Goal: Transaction & Acquisition: Book appointment/travel/reservation

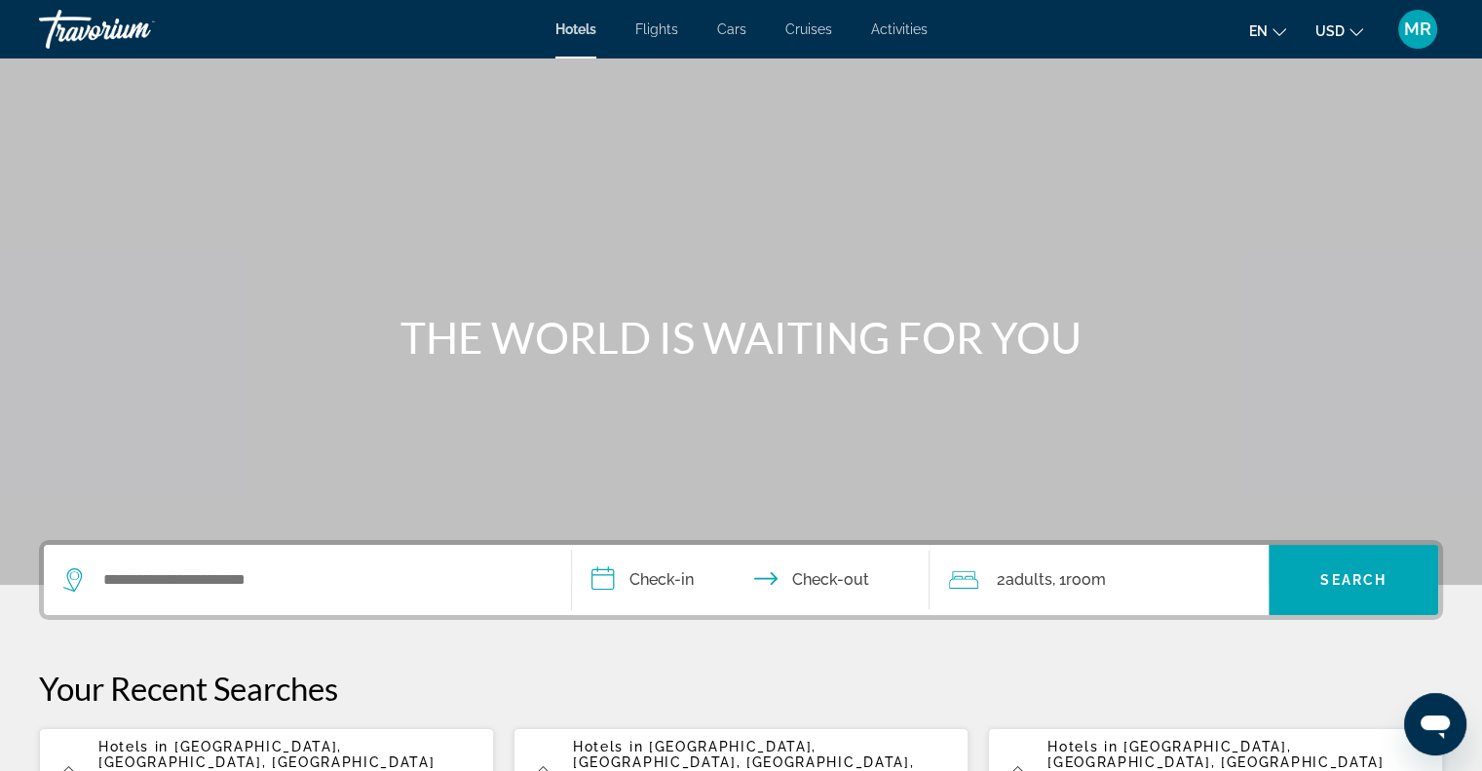
click at [643, 26] on span "Flights" at bounding box center [656, 29] width 43 height 16
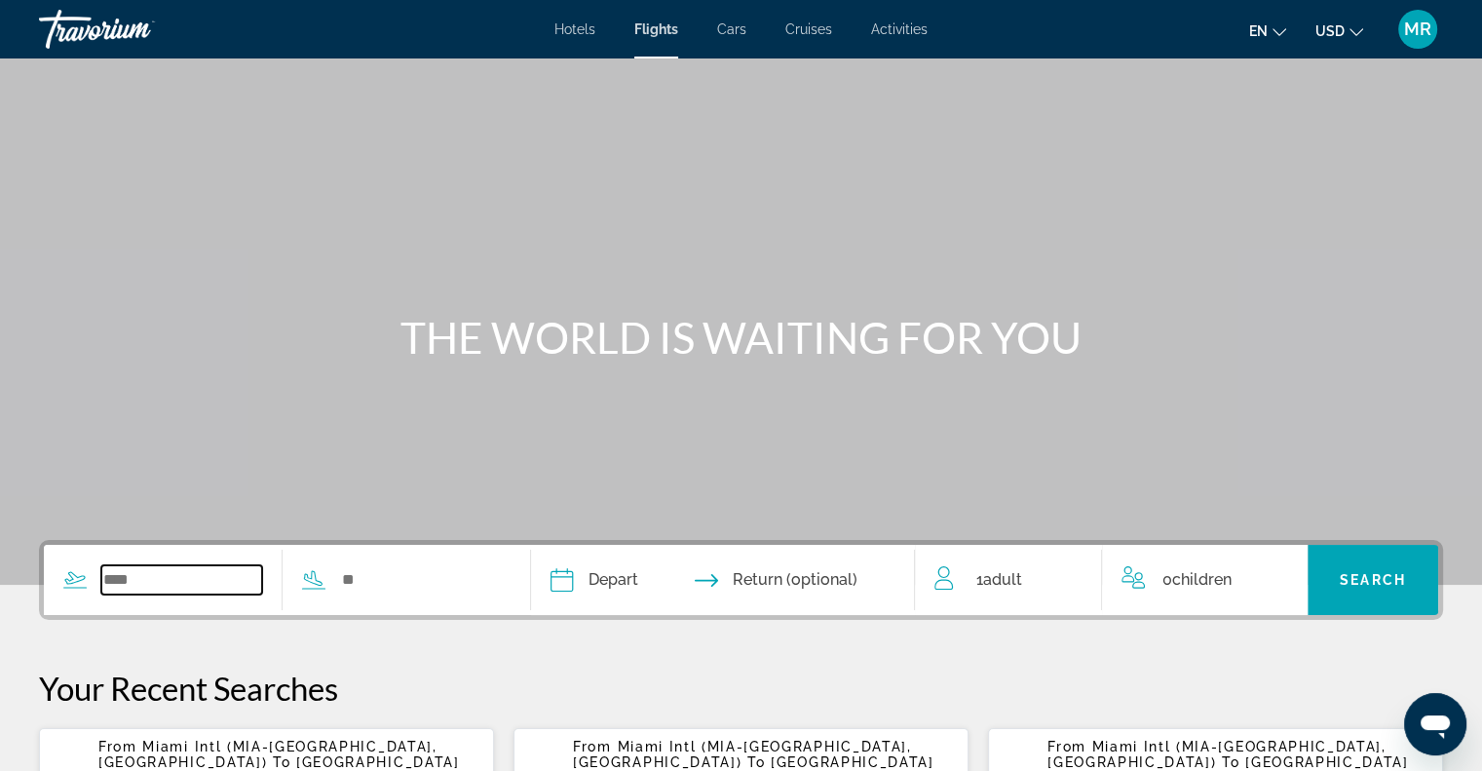
click at [123, 576] on input "Search widget" at bounding box center [181, 579] width 161 height 29
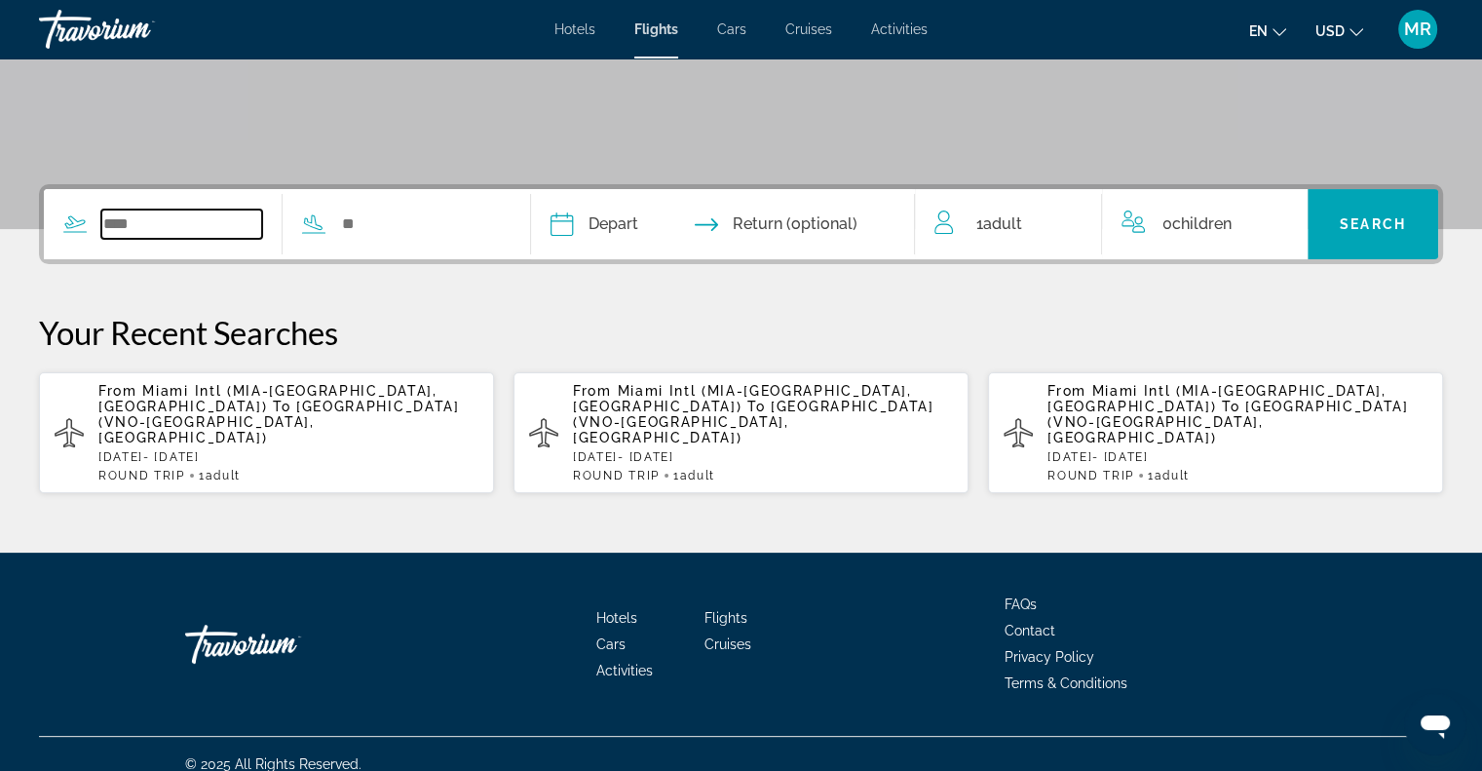
scroll to position [359, 0]
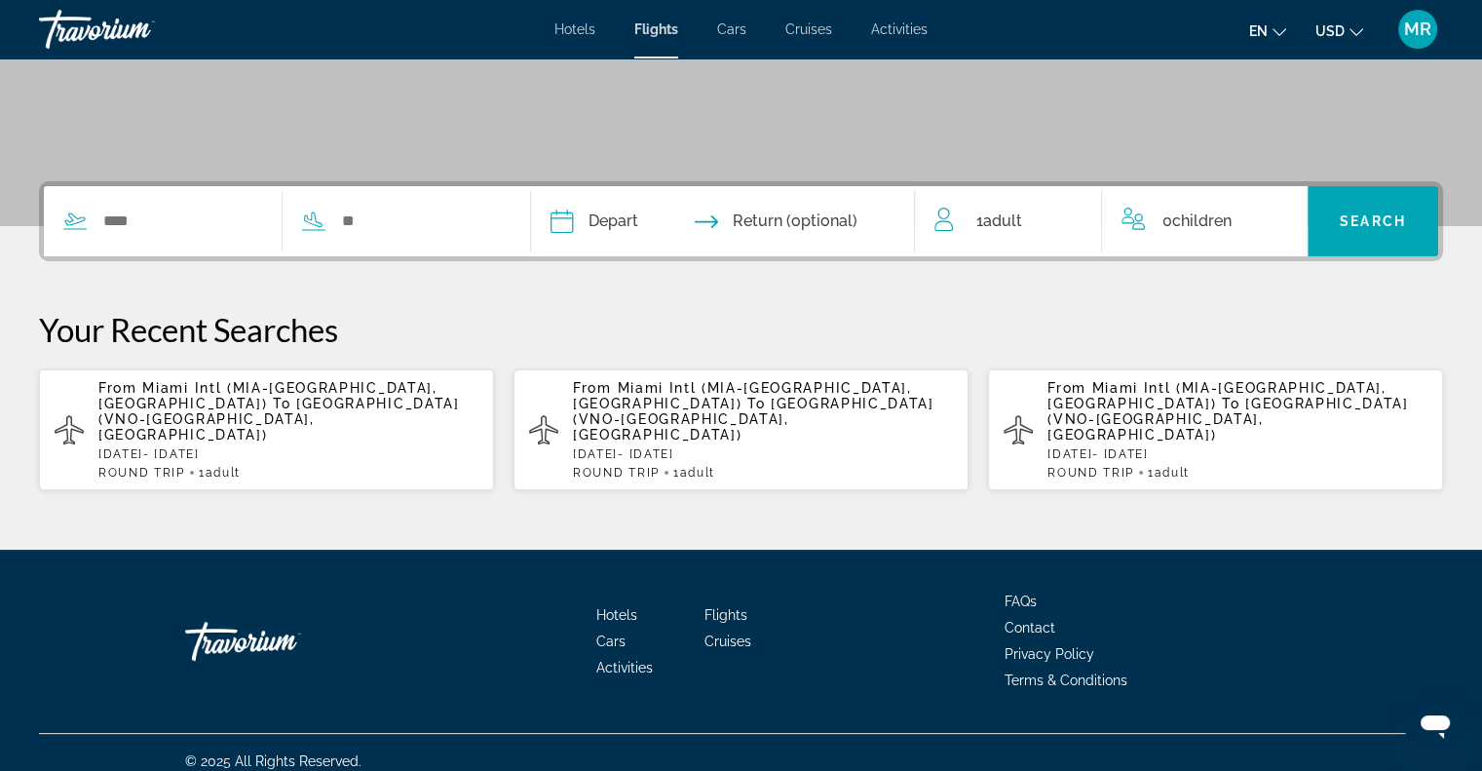
click at [203, 381] on span "Miami Intl (MIA-[GEOGRAPHIC_DATA], [GEOGRAPHIC_DATA])" at bounding box center [267, 395] width 339 height 31
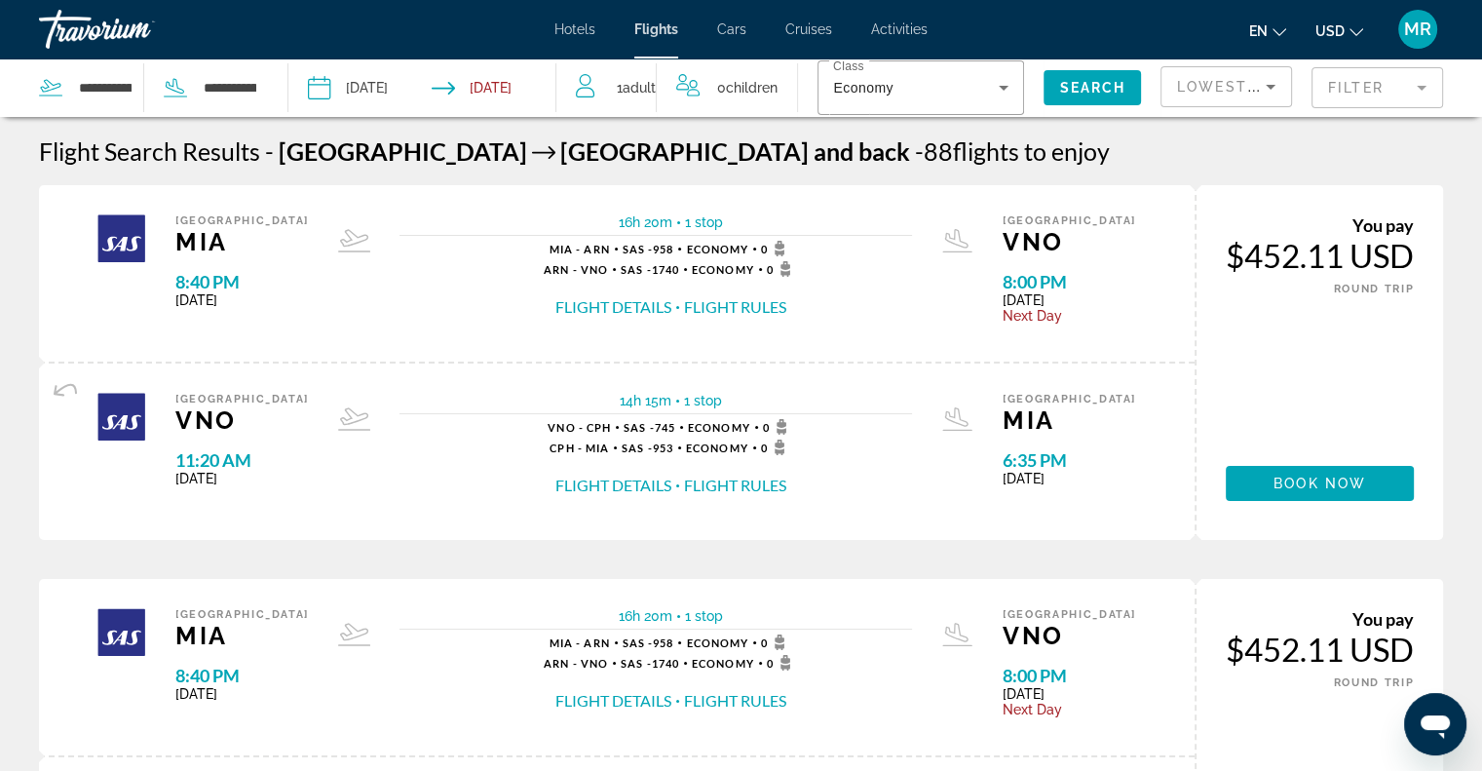
click at [1423, 85] on mat-form-field "Filter" at bounding box center [1378, 87] width 132 height 41
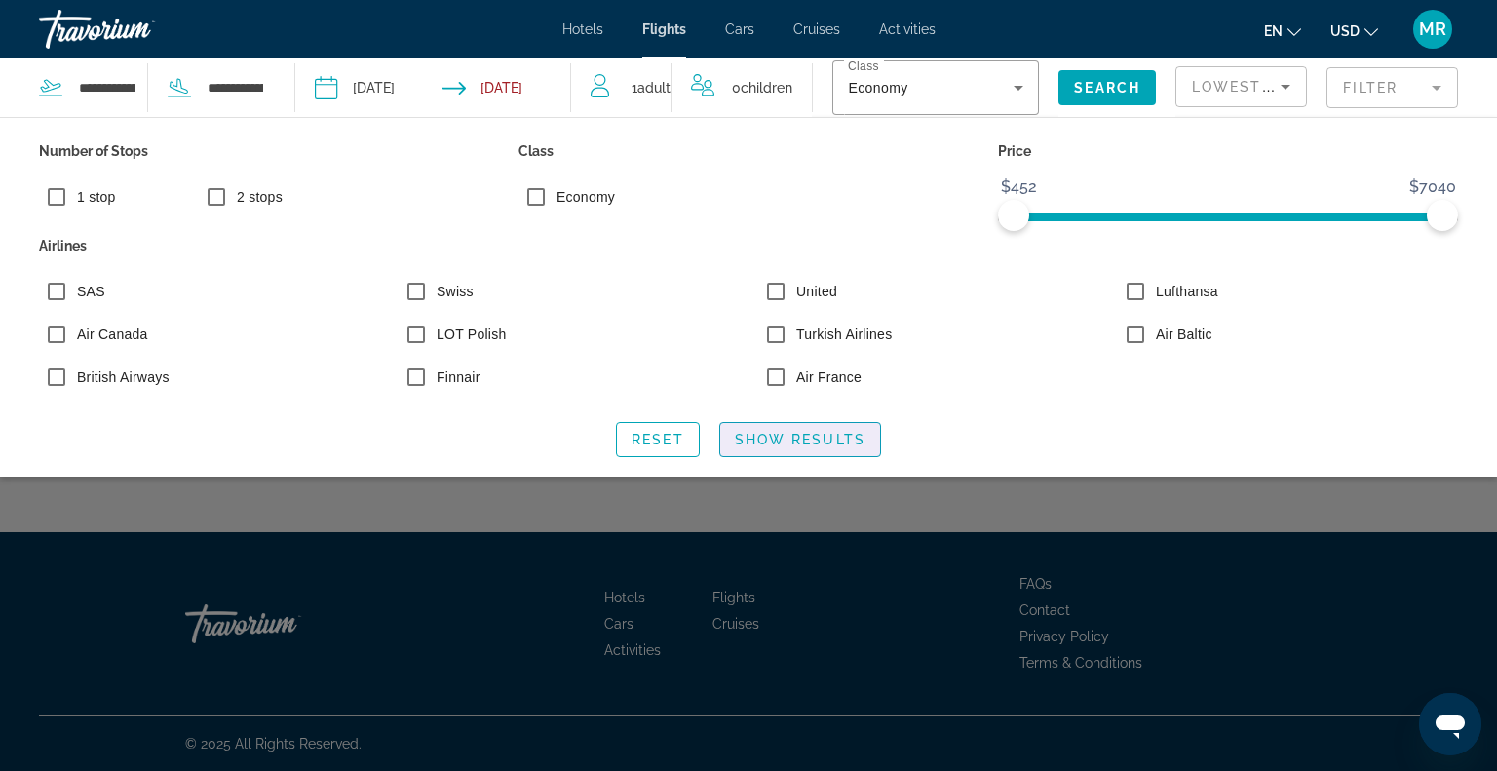
click at [823, 447] on span "Show Results" at bounding box center [800, 440] width 131 height 16
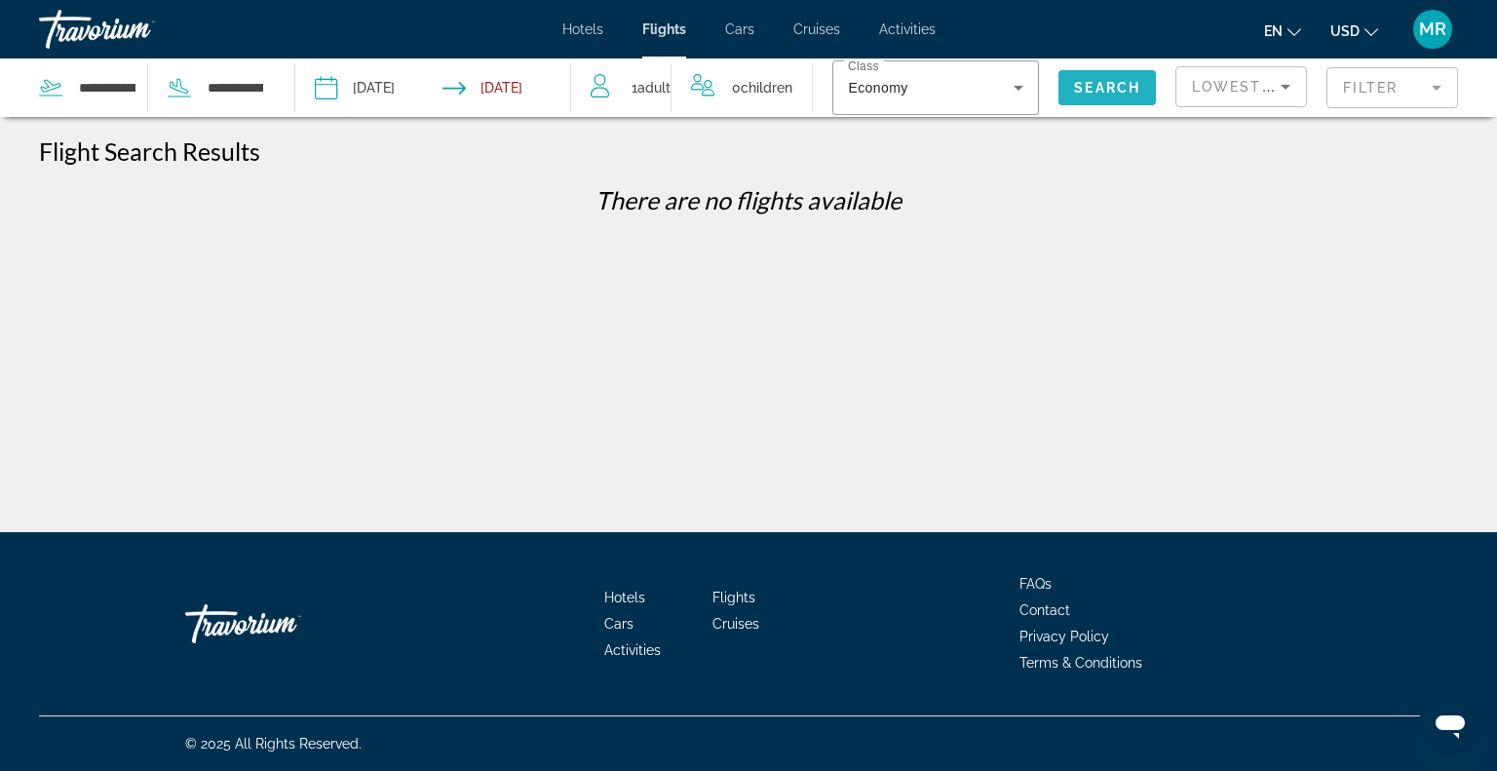
click at [1089, 85] on span "Search" at bounding box center [1107, 88] width 66 height 16
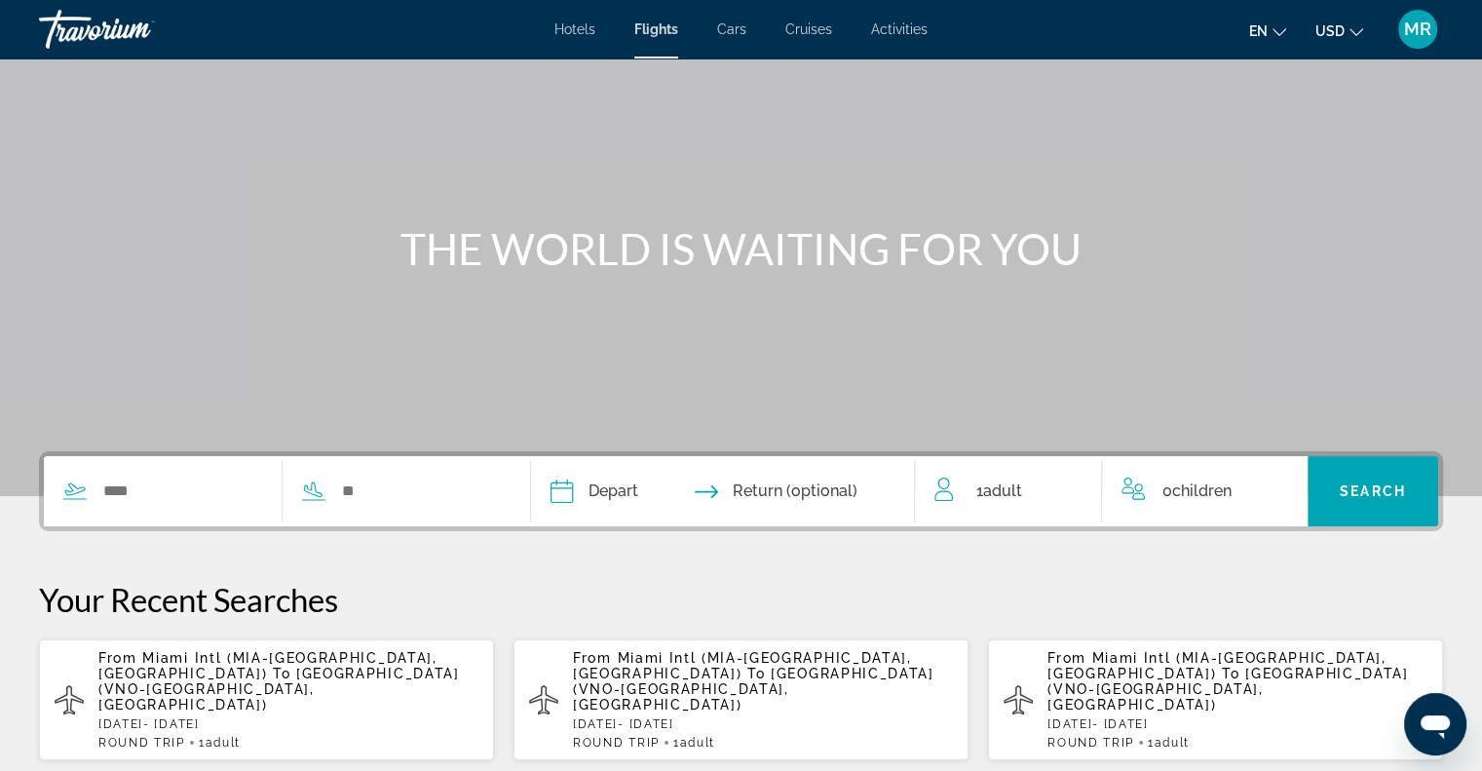
scroll to position [195, 0]
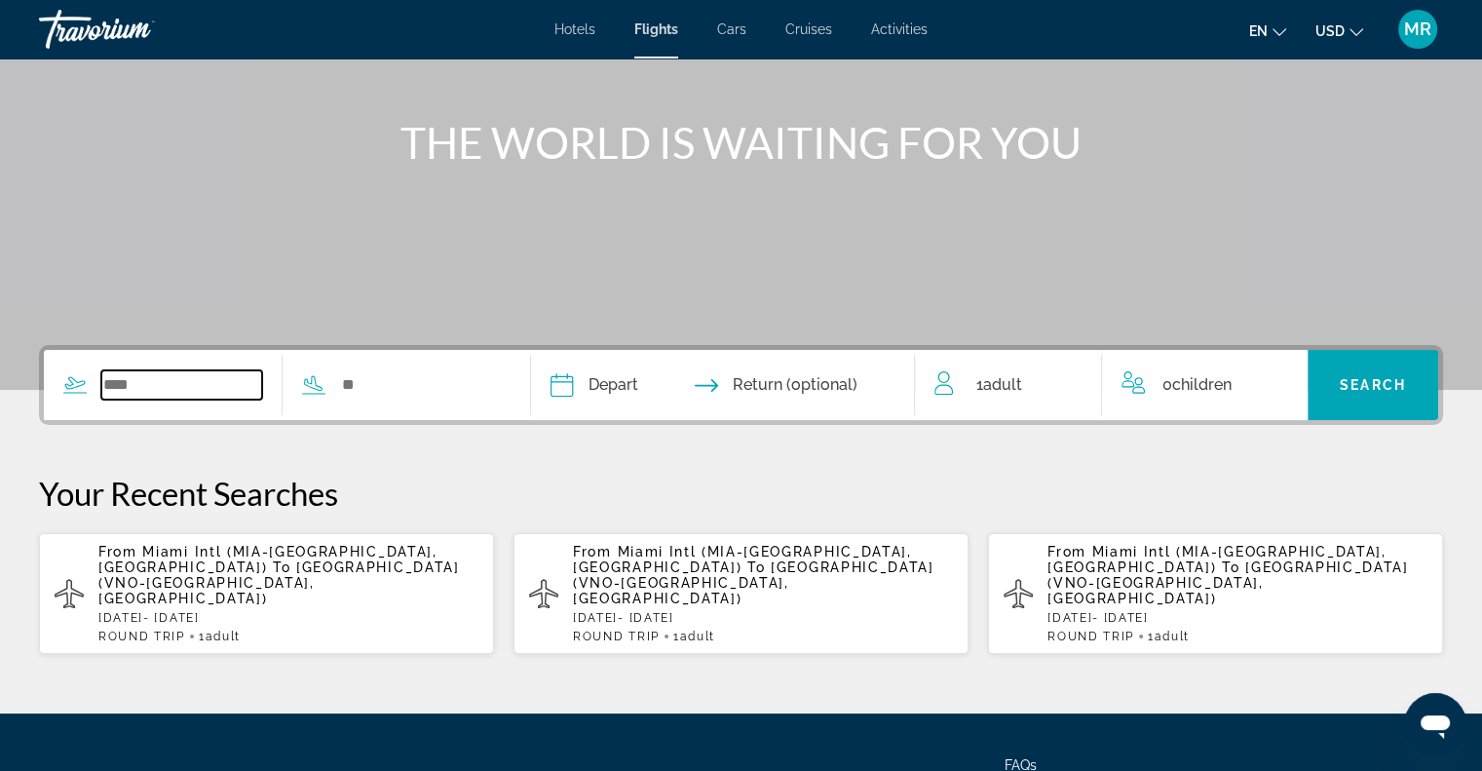
click at [165, 389] on input "Search widget" at bounding box center [181, 384] width 161 height 29
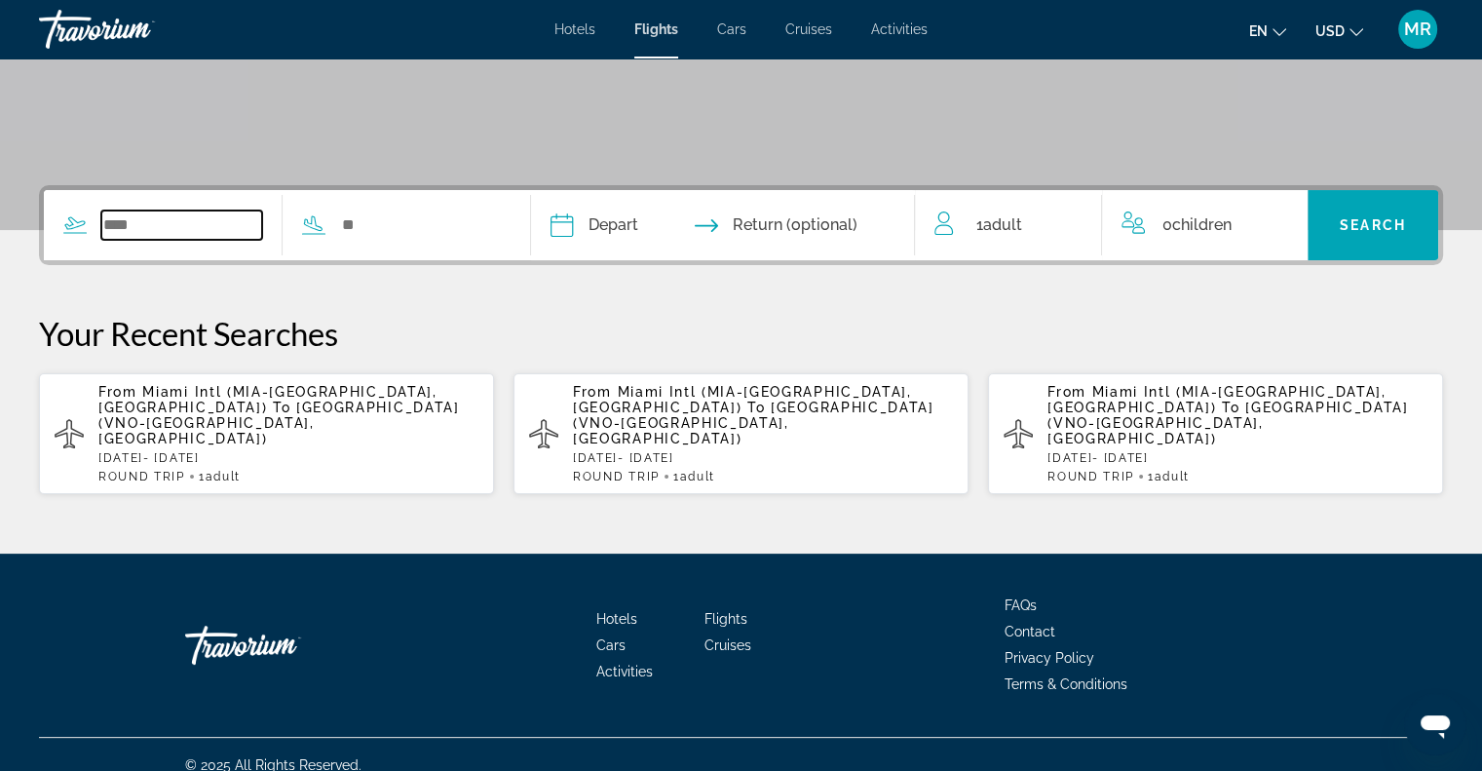
scroll to position [359, 0]
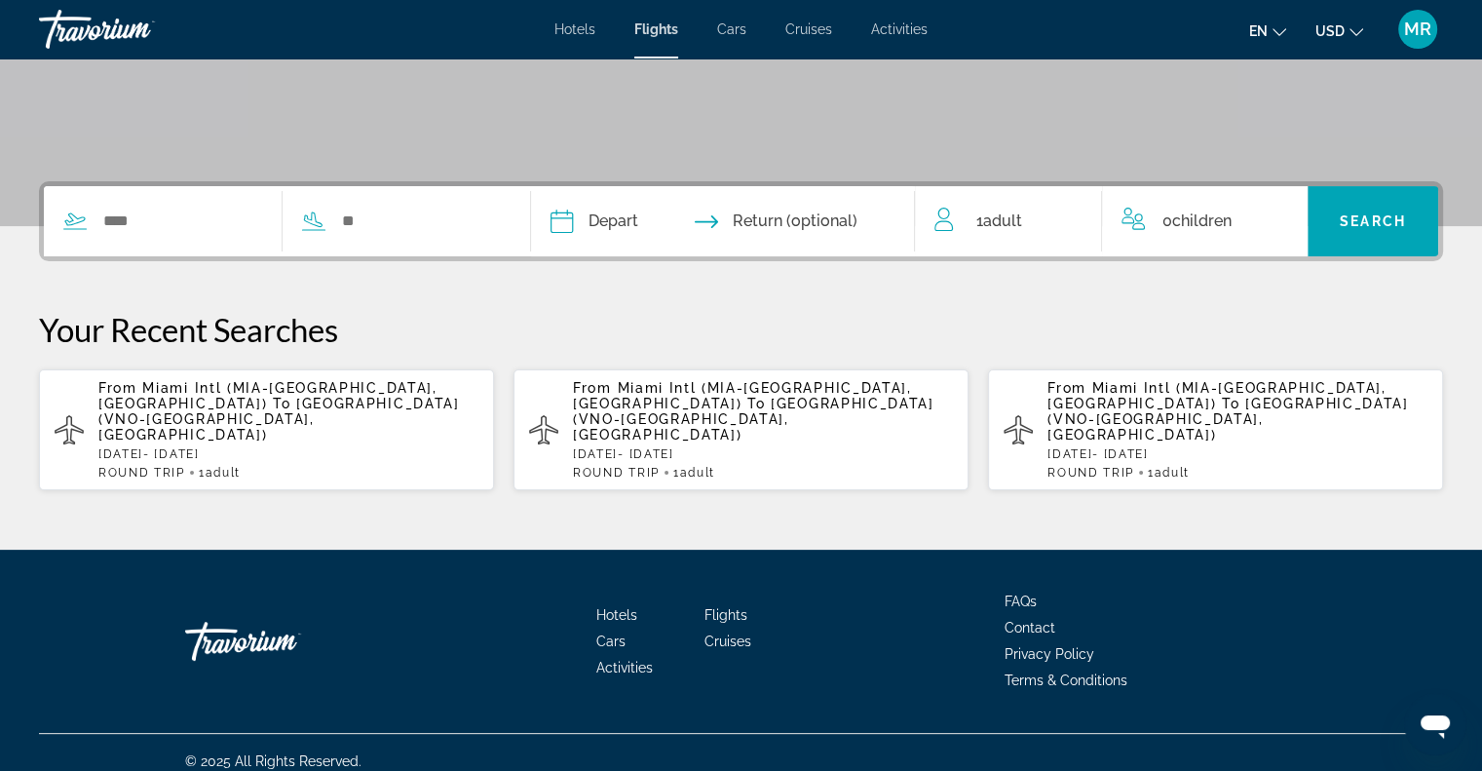
click at [235, 396] on span "[GEOGRAPHIC_DATA] (VNO-[GEOGRAPHIC_DATA], [GEOGRAPHIC_DATA])" at bounding box center [279, 419] width 362 height 47
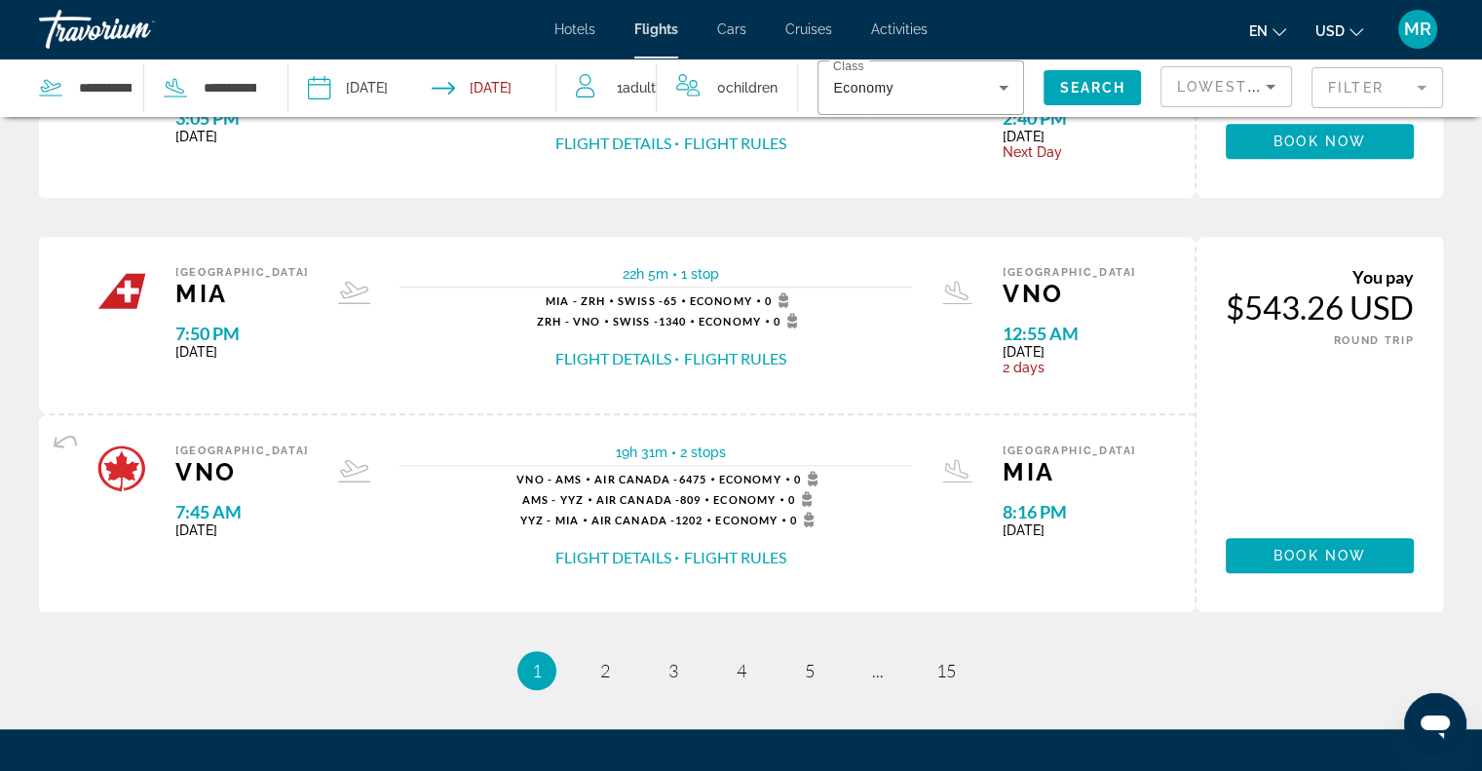
scroll to position [1949, 0]
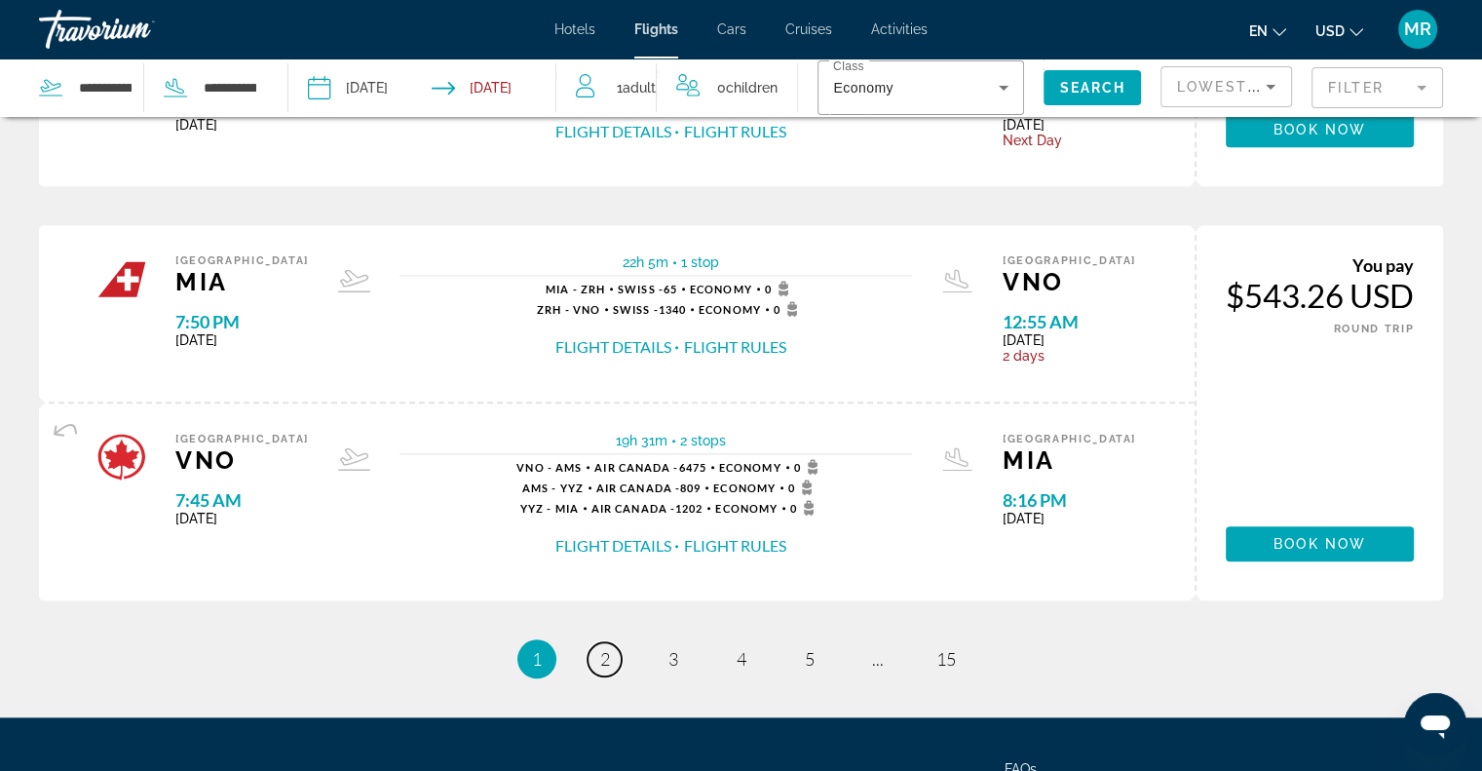
click at [605, 648] on span "2" at bounding box center [605, 658] width 10 height 21
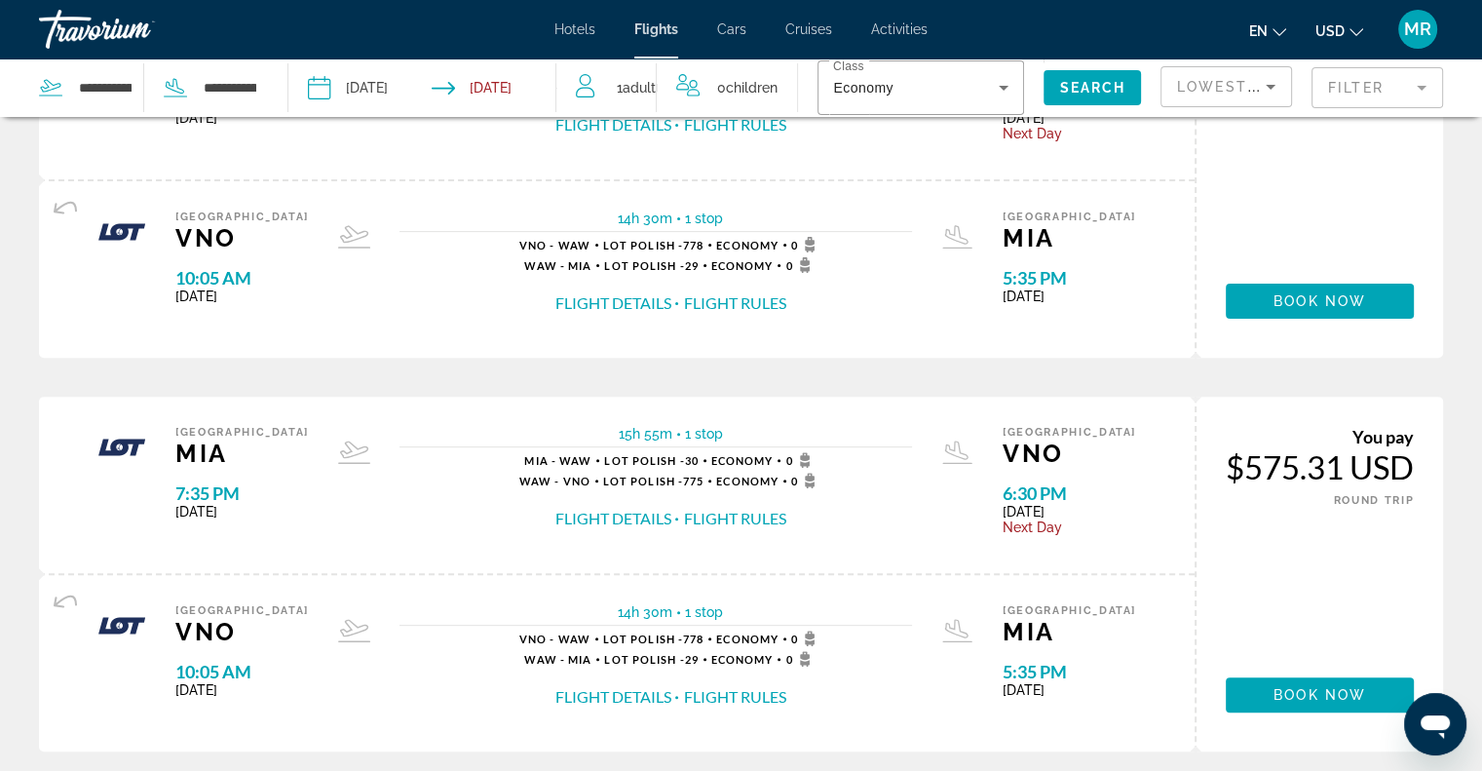
scroll to position [585, 0]
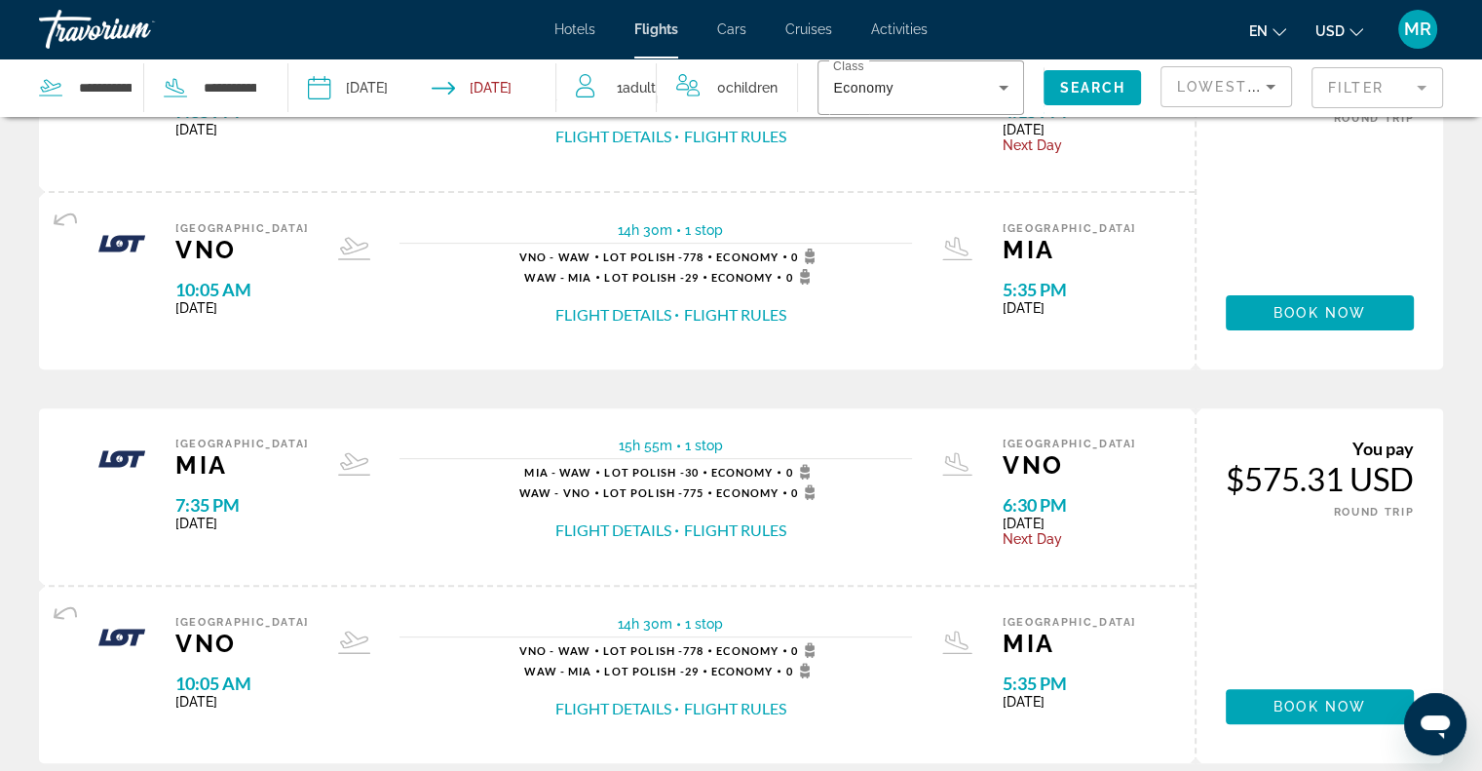
click at [1419, 83] on mat-form-field "Filter" at bounding box center [1378, 87] width 132 height 41
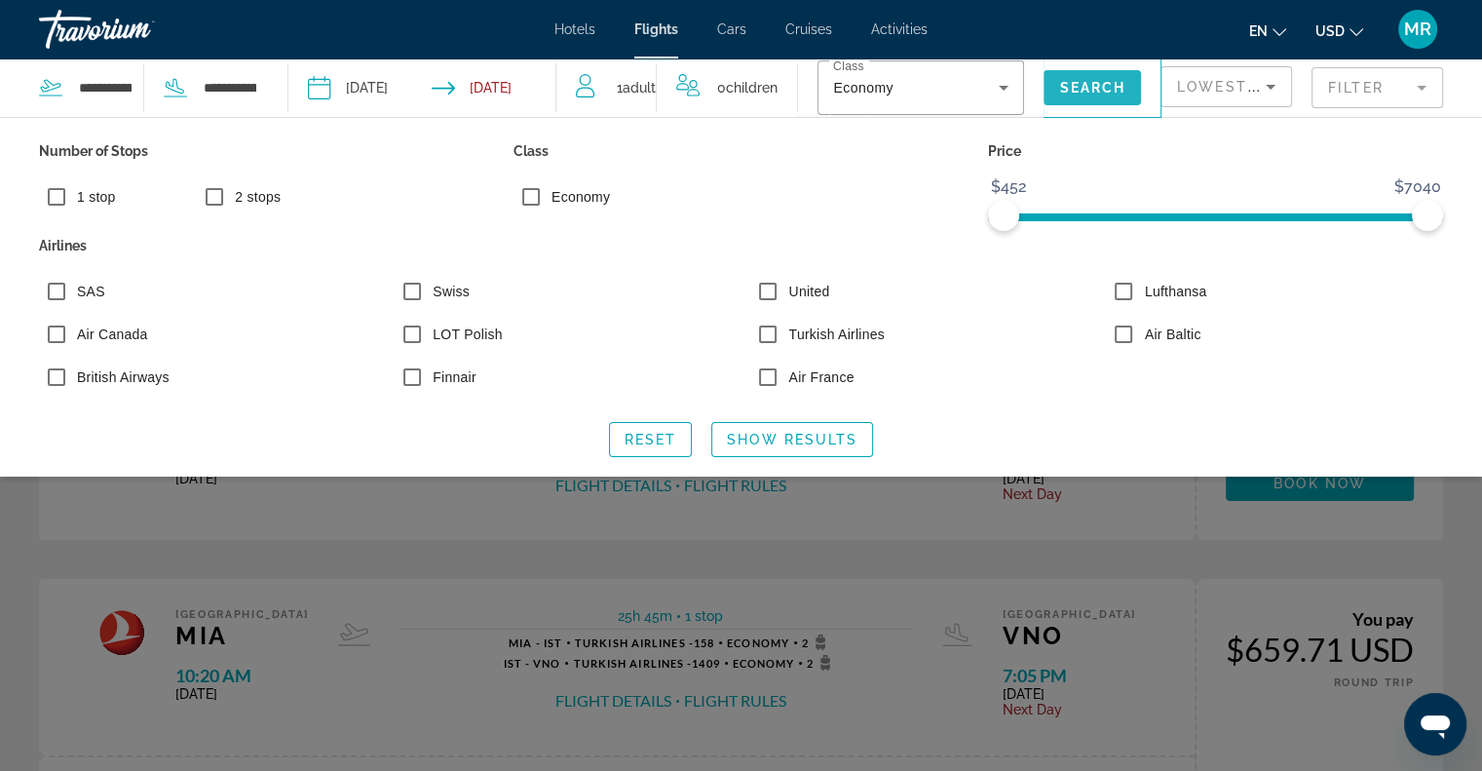
click at [1085, 84] on span "Search" at bounding box center [1092, 88] width 66 height 16
click at [1080, 85] on span "Search" at bounding box center [1092, 88] width 66 height 16
click at [823, 438] on span "Show Results" at bounding box center [792, 440] width 131 height 16
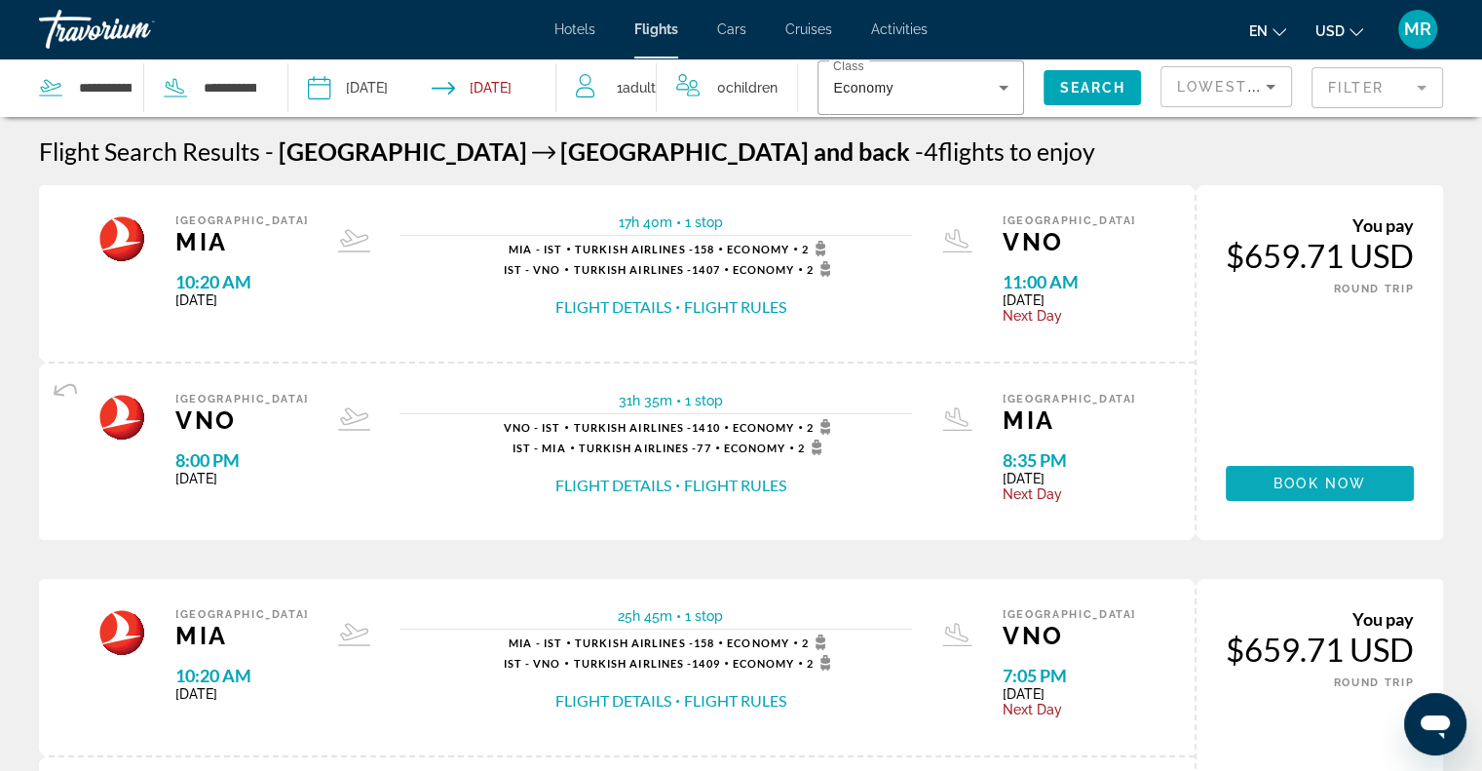
click at [1275, 487] on span "Book now" at bounding box center [1320, 484] width 93 height 16
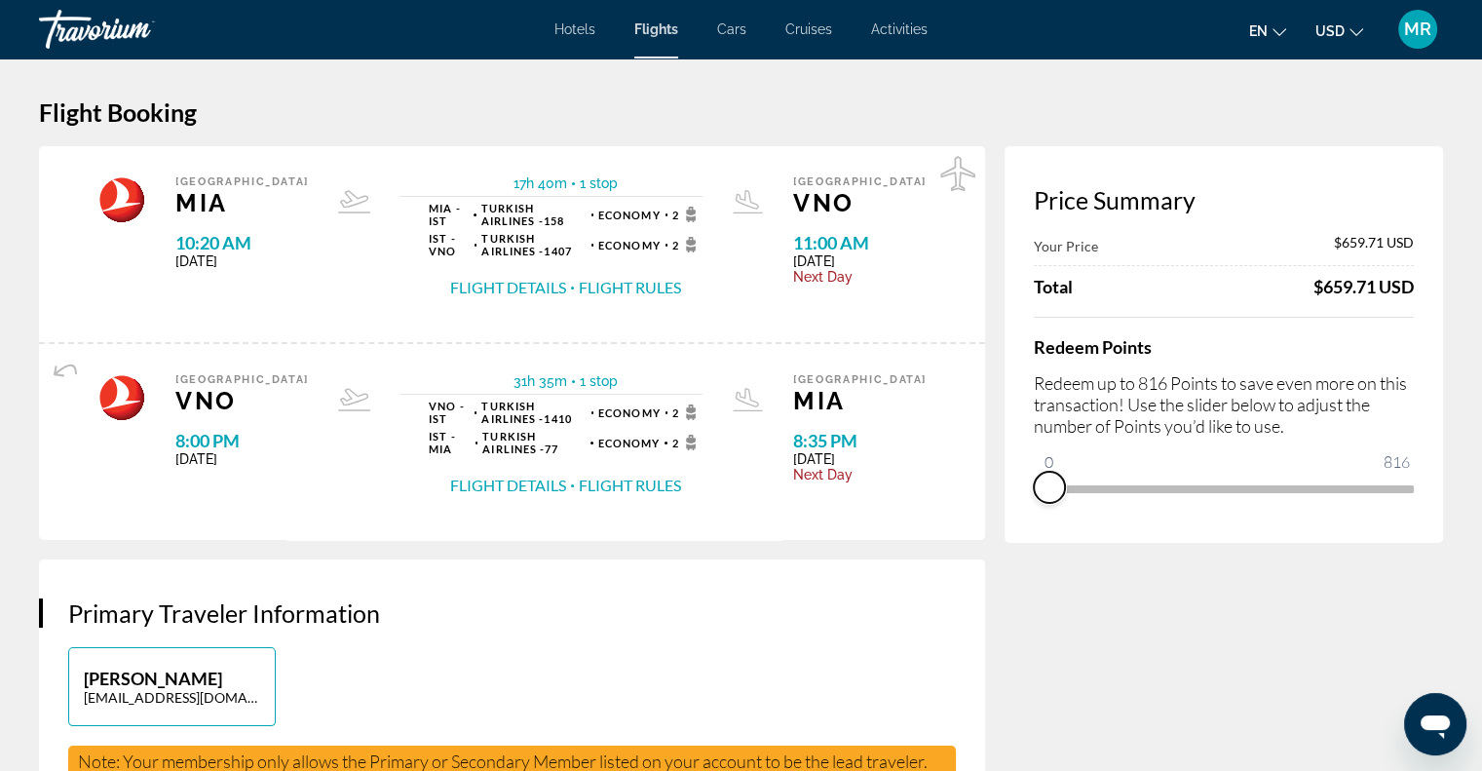
click at [1053, 482] on span "ngx-slider" at bounding box center [1049, 487] width 31 height 31
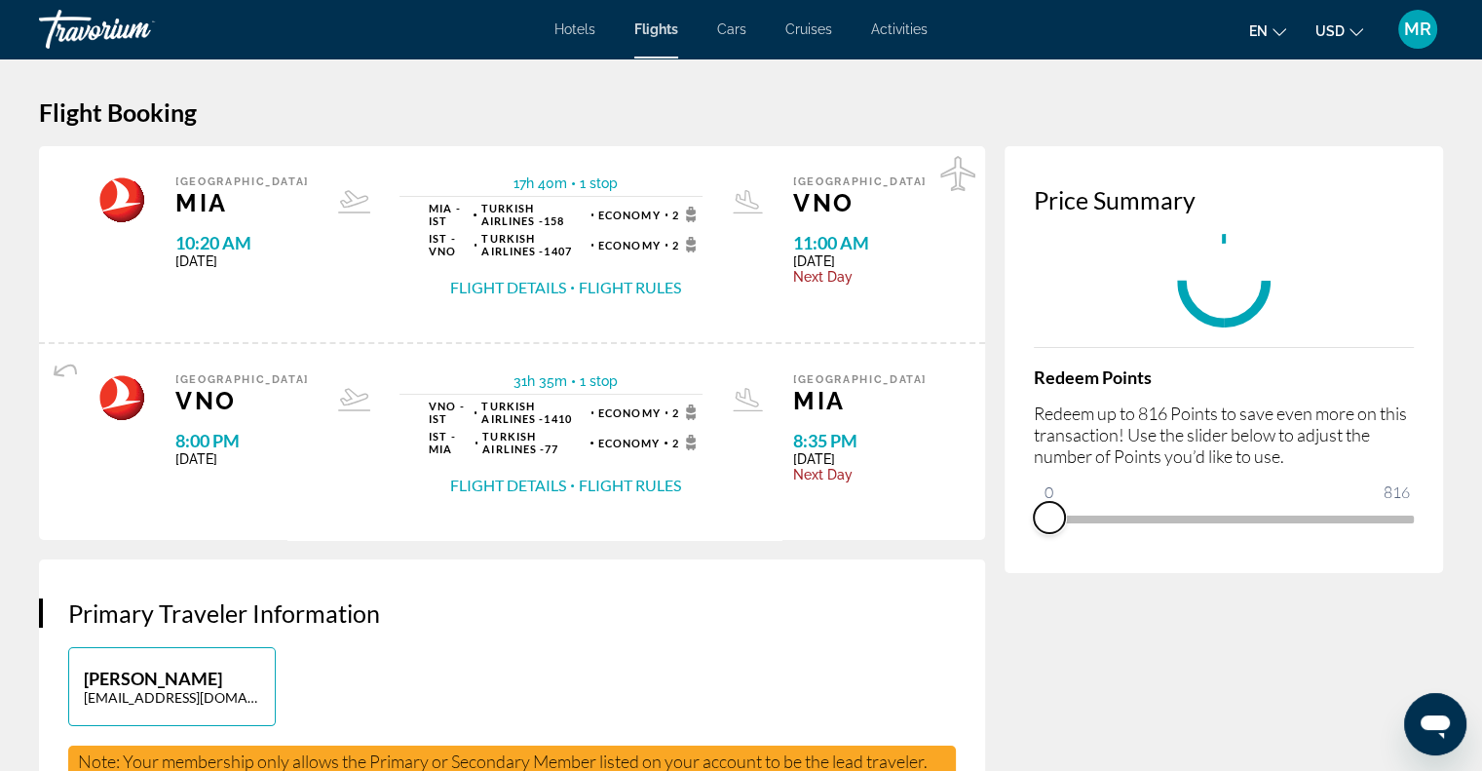
click at [1052, 510] on span "ngx-slider" at bounding box center [1049, 517] width 31 height 31
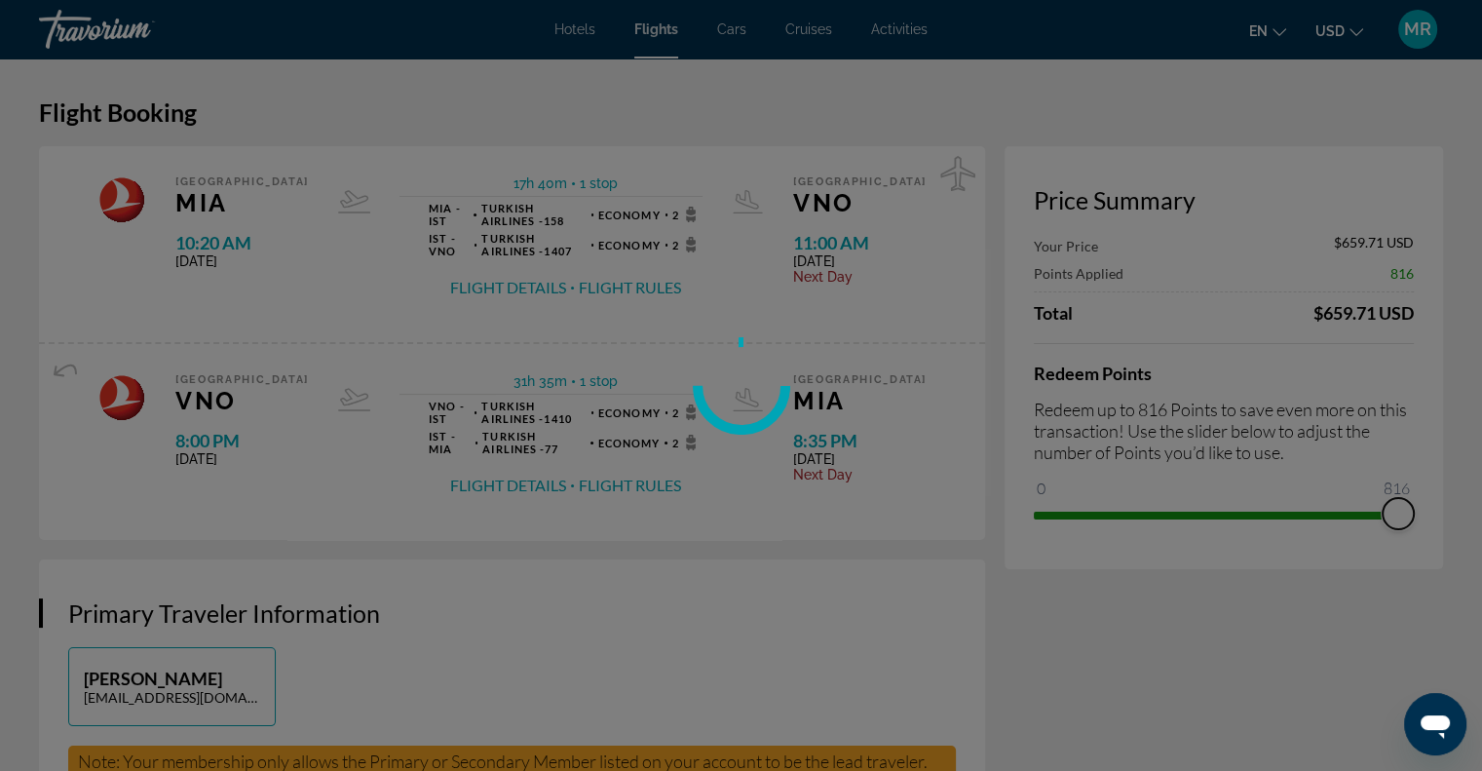
drag, startPoint x: 1052, startPoint y: 510, endPoint x: 1407, endPoint y: 541, distance: 357.1
click at [1407, 541] on div "Skip to main content Hotels Flights Cars Cruises Activities Hotels Flights Cars…" at bounding box center [741, 385] width 1482 height 771
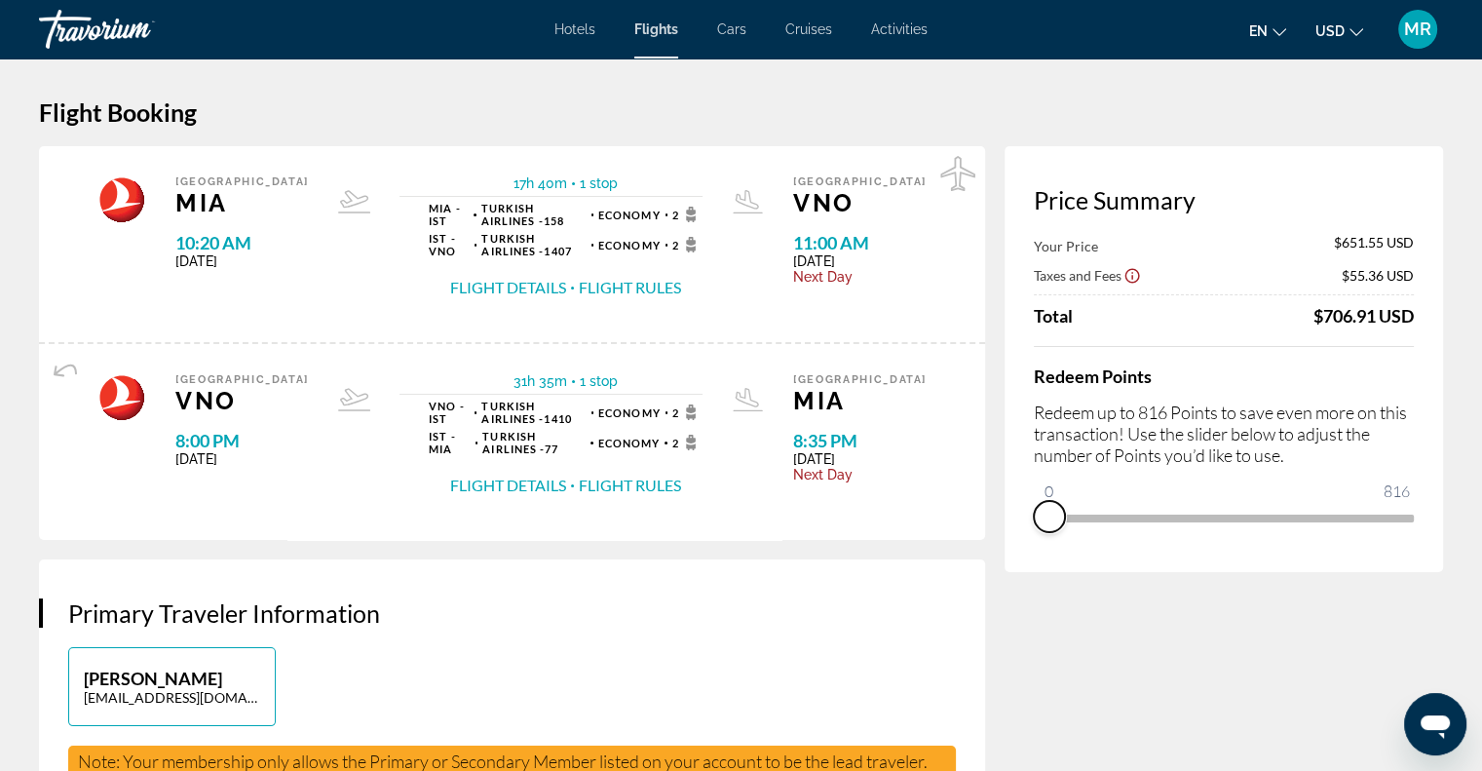
drag, startPoint x: 1398, startPoint y: 541, endPoint x: 950, endPoint y: 475, distance: 452.3
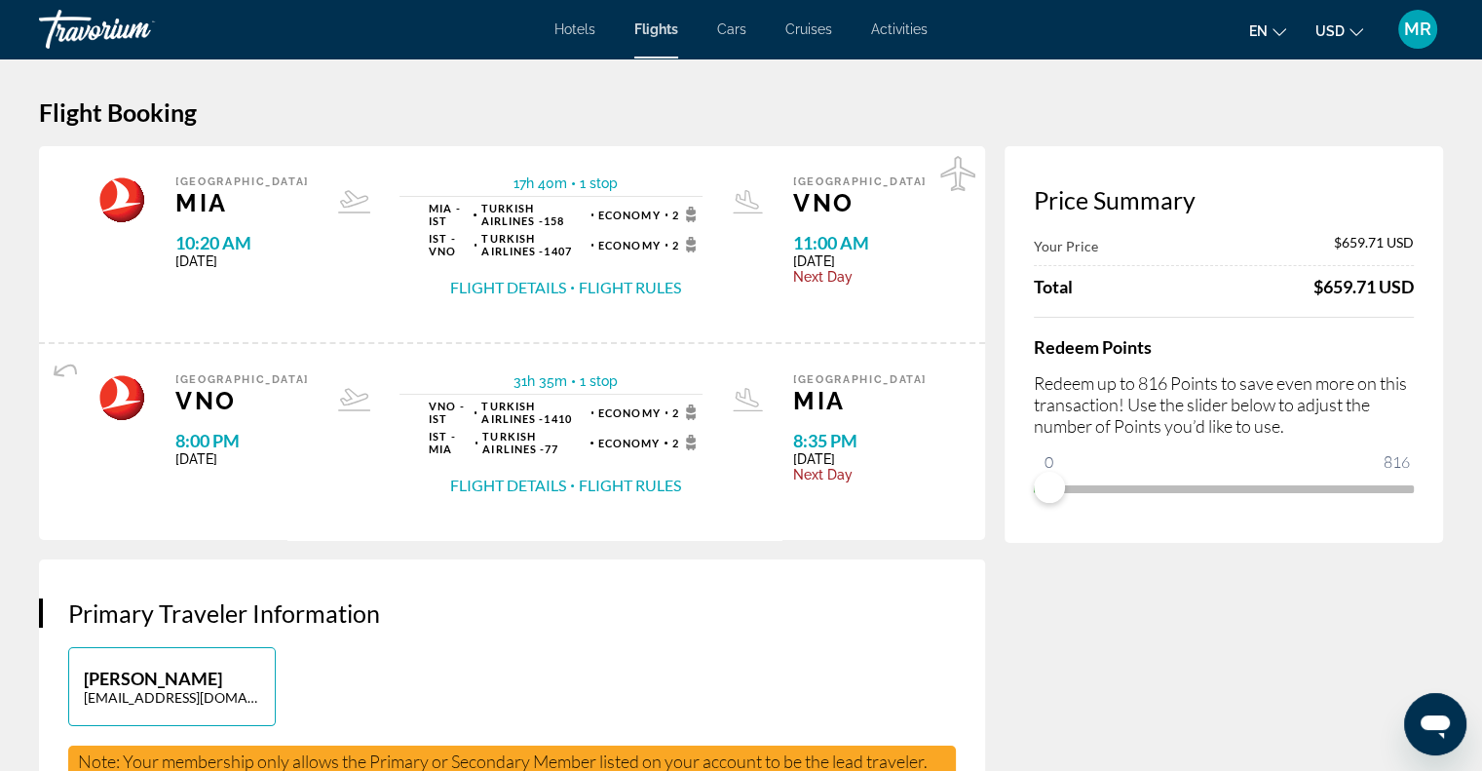
click at [696, 217] on icon "Main content" at bounding box center [691, 218] width 10 height 7
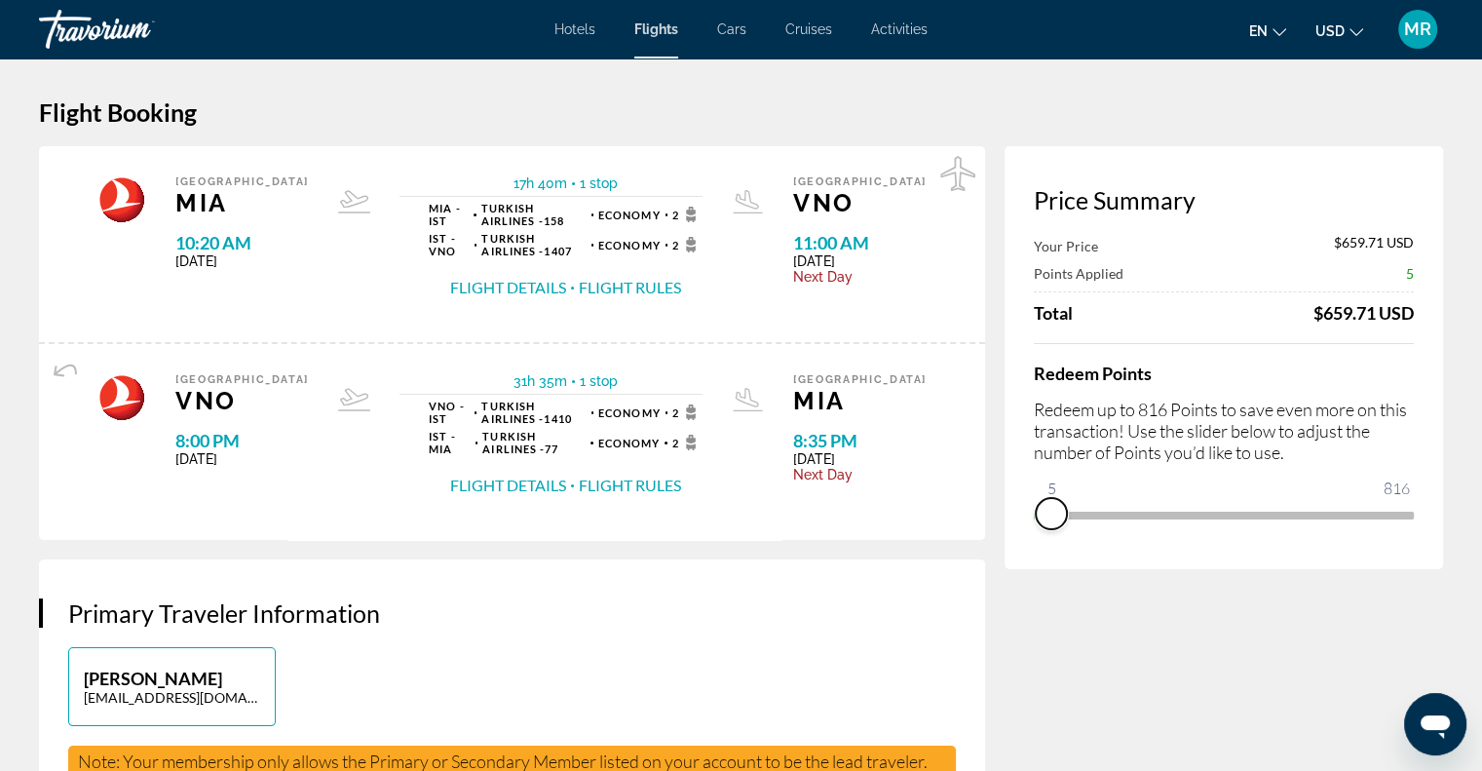
click at [1052, 512] on ngx-slider "0 816 5" at bounding box center [1224, 514] width 380 height 4
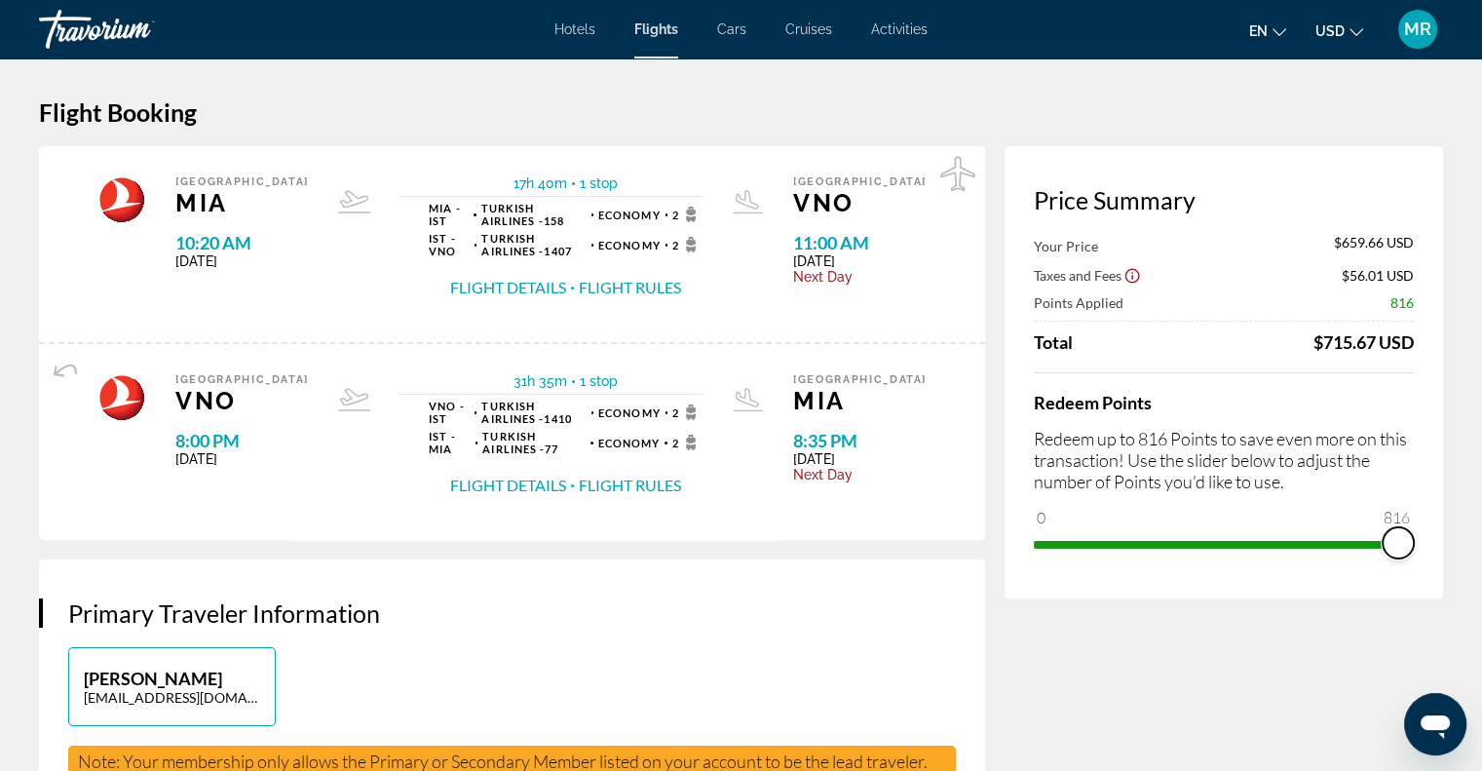
drag, startPoint x: 1062, startPoint y: 517, endPoint x: 1417, endPoint y: 601, distance: 364.8
drag, startPoint x: 1397, startPoint y: 537, endPoint x: 1015, endPoint y: 514, distance: 382.8
click at [1015, 514] on div "Price Summary Your Price $651.55 USD Taxes and Fees $55.36 USD Points Applied 4…" at bounding box center [1224, 372] width 439 height 452
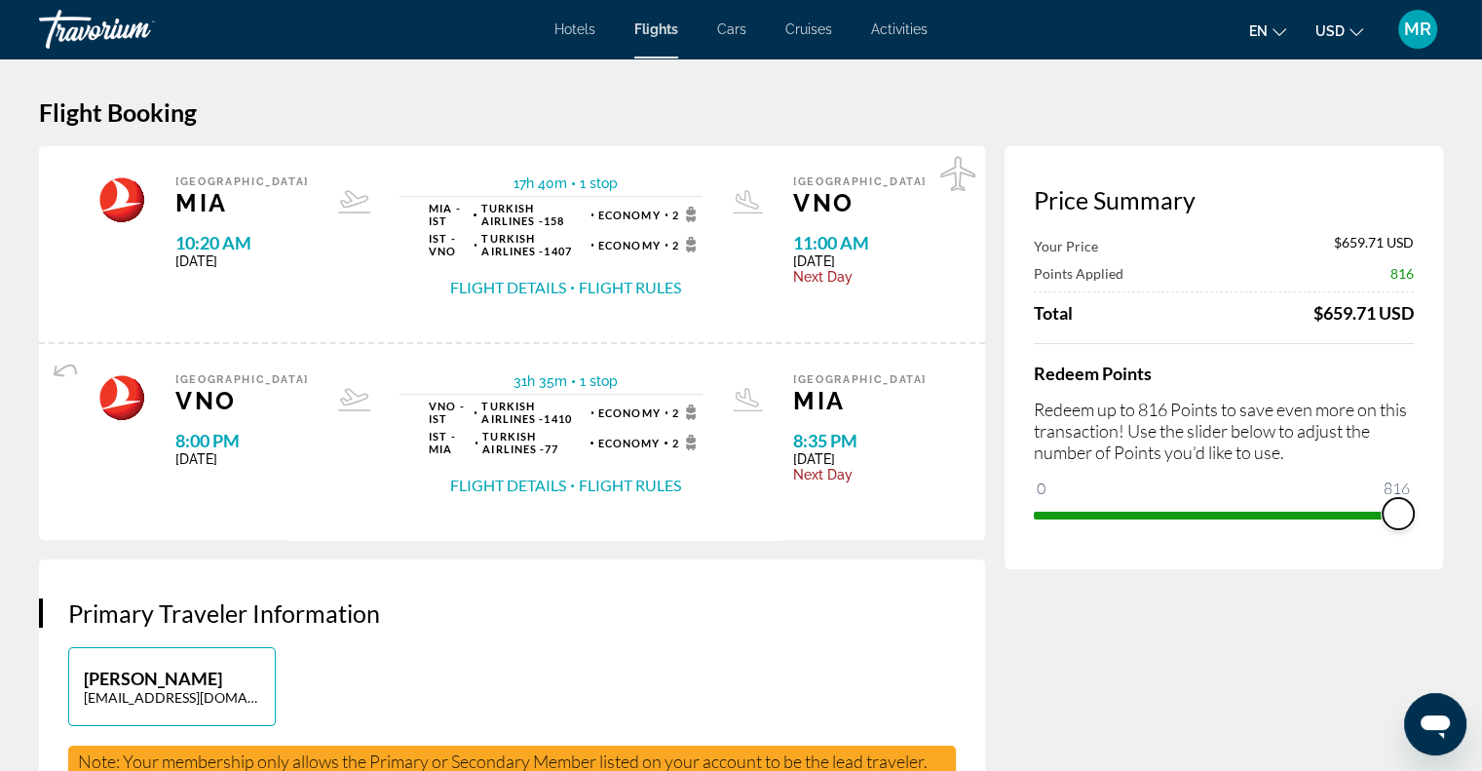
drag, startPoint x: 1046, startPoint y: 487, endPoint x: 1407, endPoint y: 510, distance: 362.3
click at [1414, 510] on div "Price Summary Your Price $659.71 USD Points Applied 816 Total $659.71 USD Redee…" at bounding box center [1224, 357] width 439 height 423
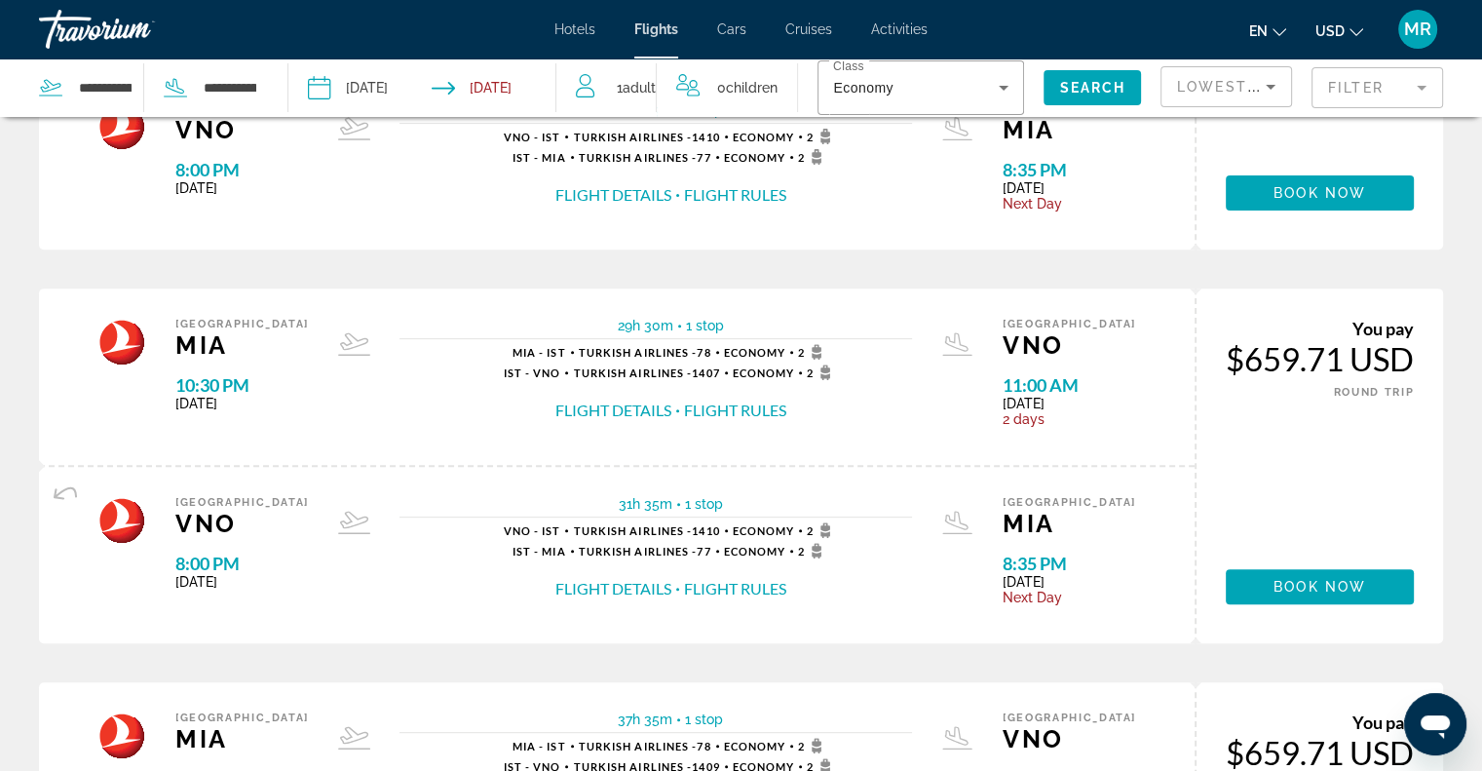
scroll to position [975, 0]
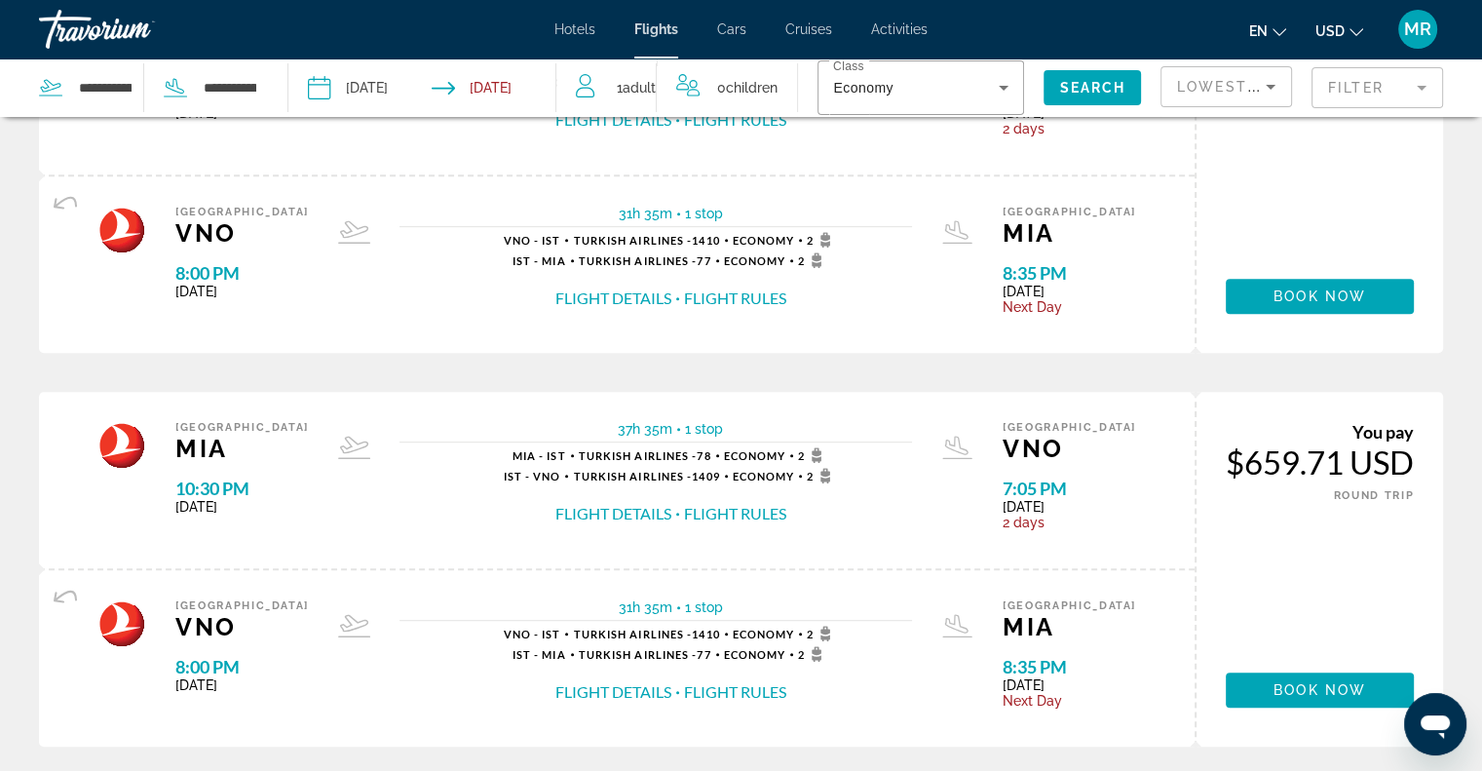
click at [639, 295] on button "Flight Details" at bounding box center [614, 298] width 116 height 21
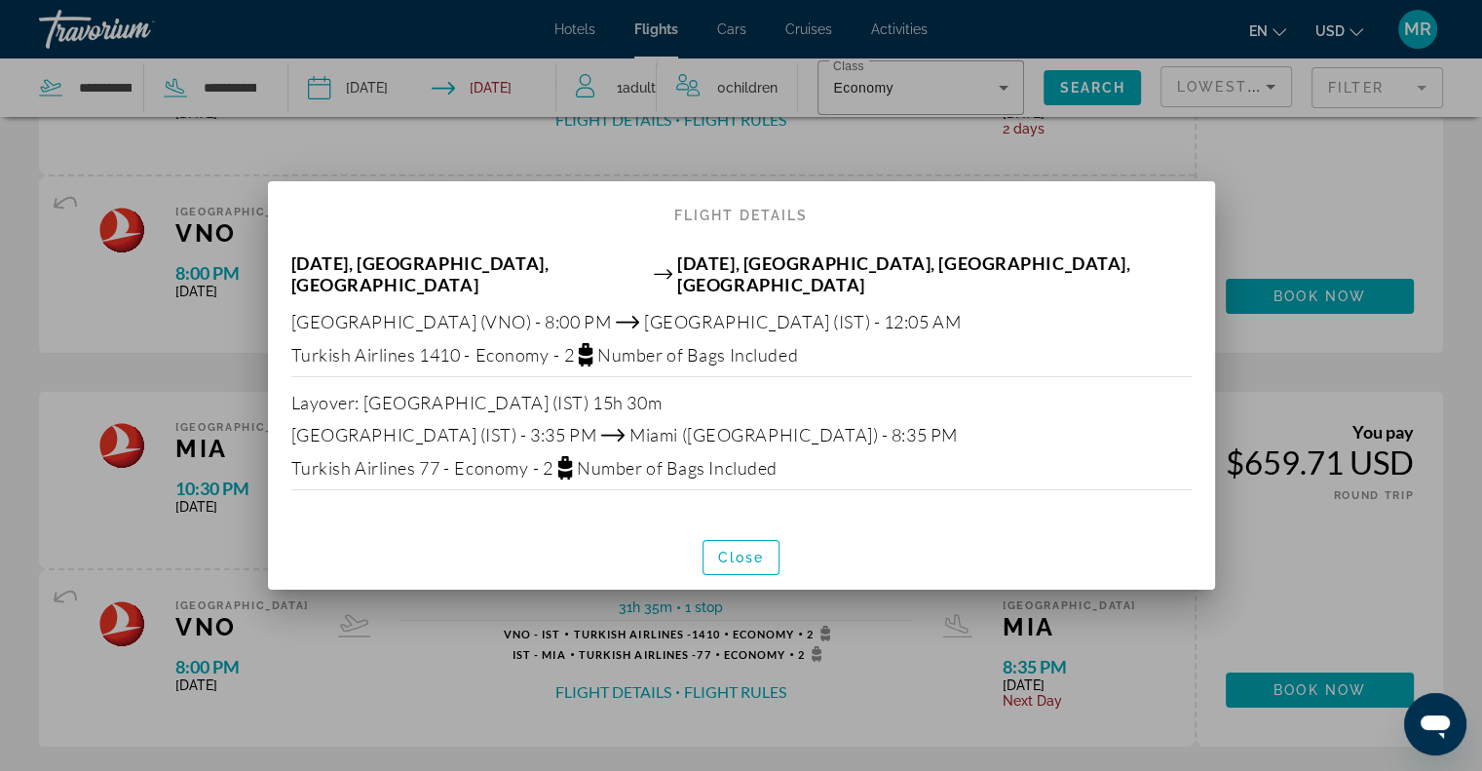
scroll to position [0, 0]
click at [614, 140] on div at bounding box center [741, 385] width 1482 height 771
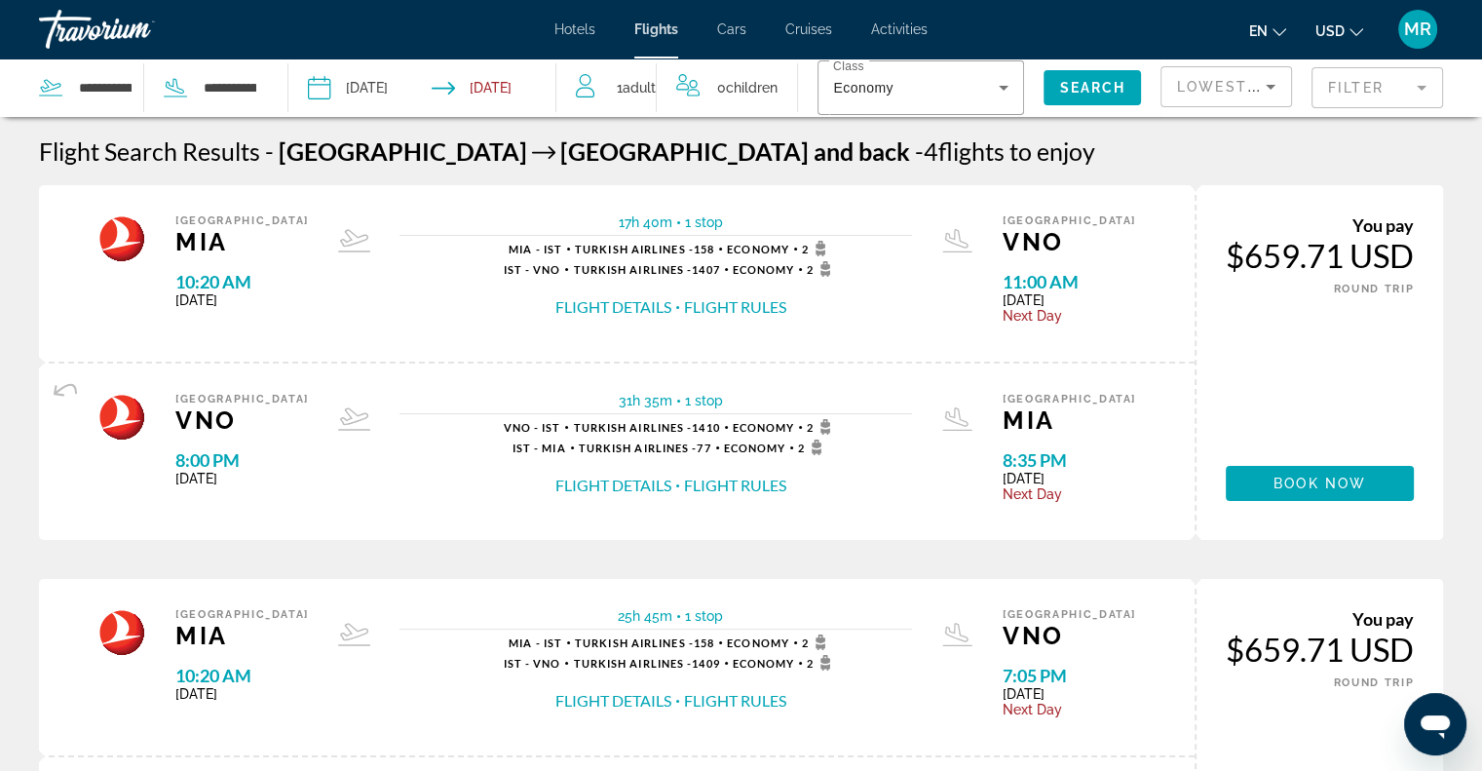
click at [630, 481] on button "Flight Details" at bounding box center [614, 485] width 116 height 21
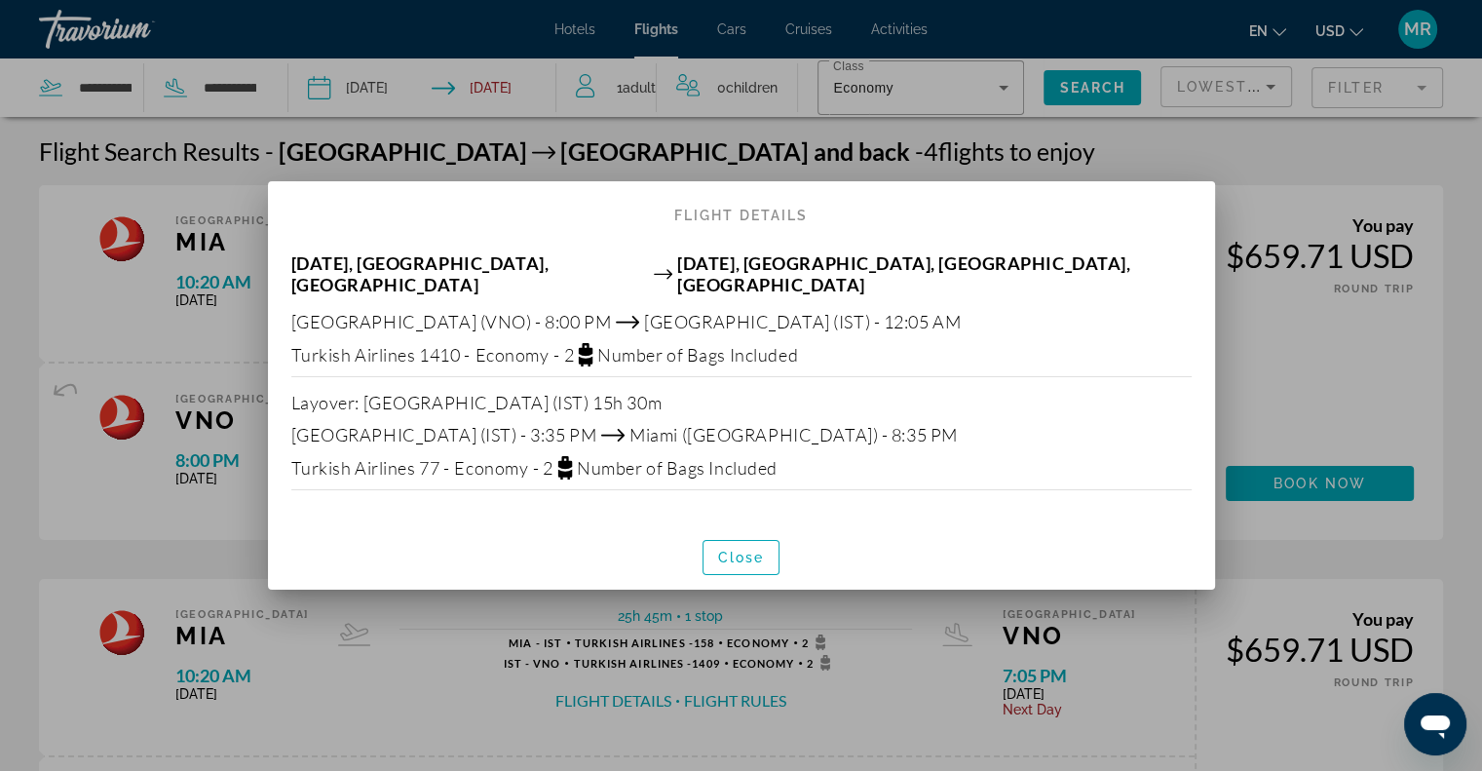
click at [794, 156] on div at bounding box center [741, 385] width 1482 height 771
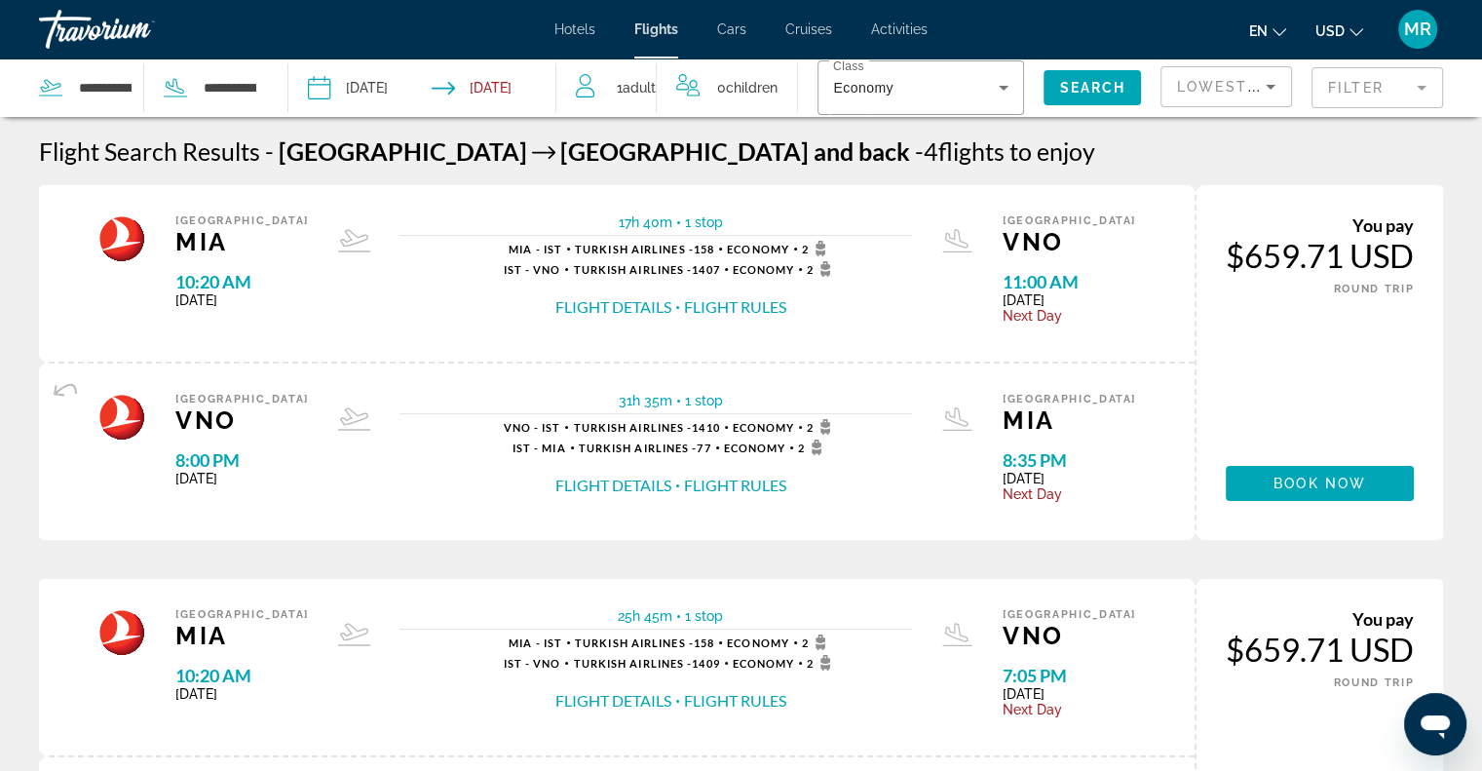
click at [627, 303] on button "Flight Details" at bounding box center [614, 306] width 116 height 21
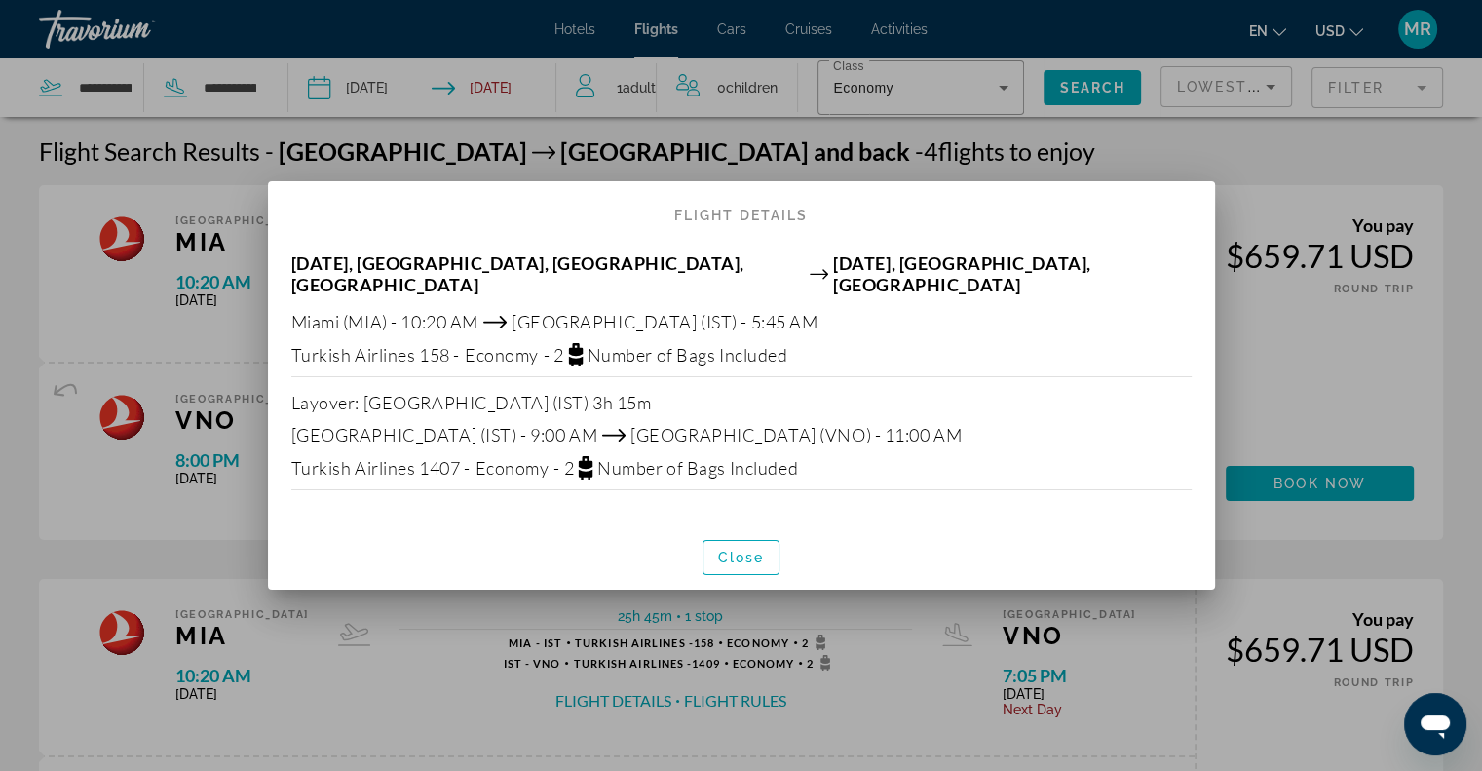
click at [815, 145] on div at bounding box center [741, 385] width 1482 height 771
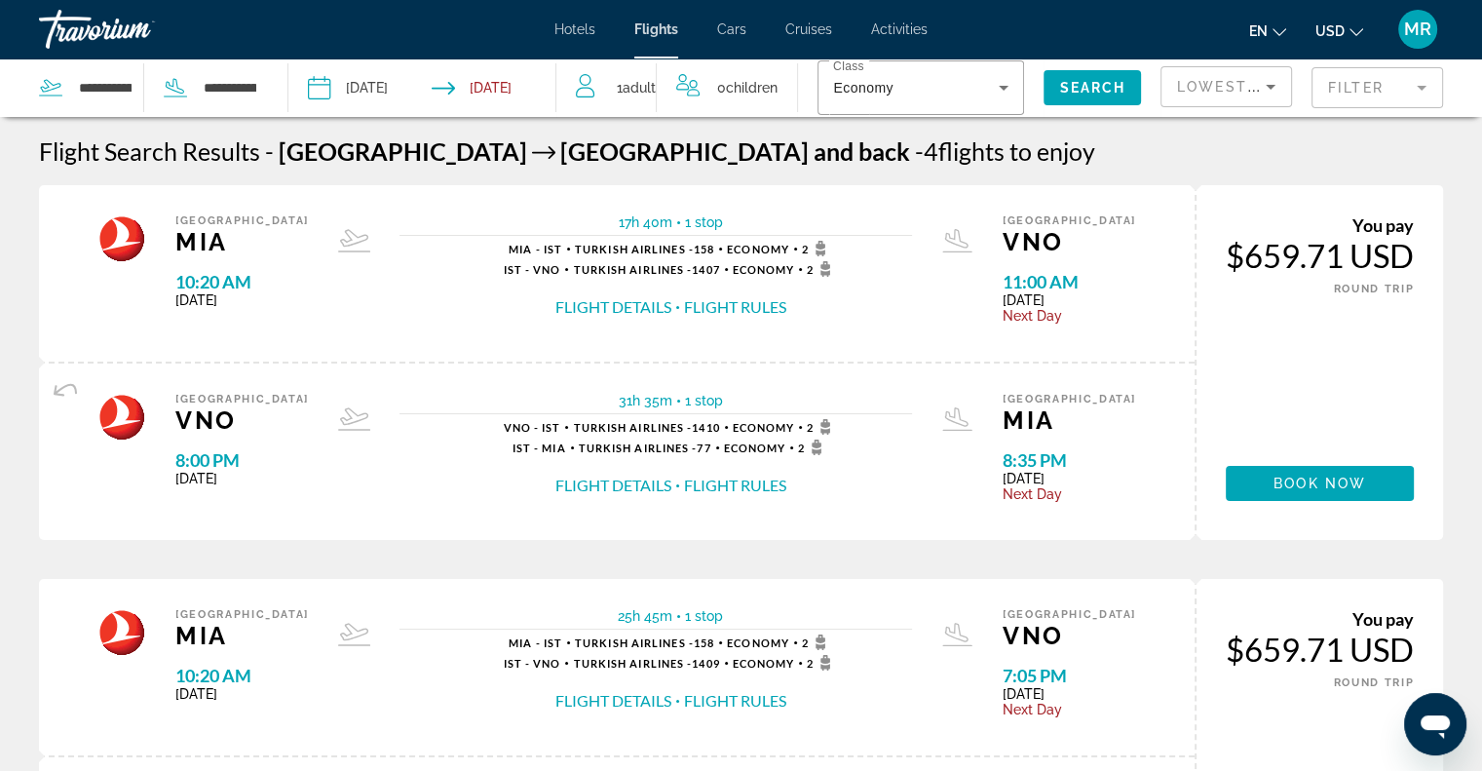
click at [624, 482] on button "Flight Details" at bounding box center [614, 485] width 116 height 21
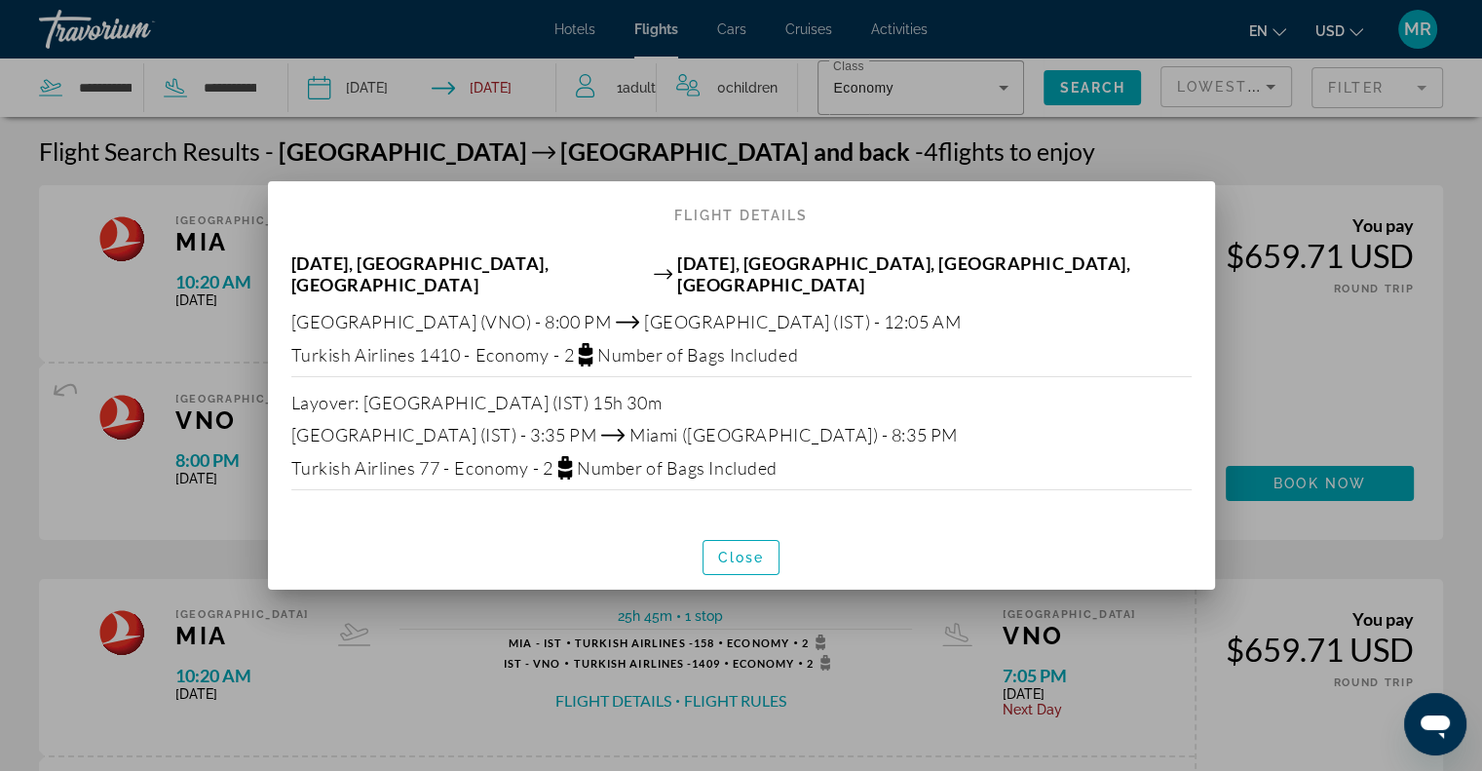
click at [880, 151] on div at bounding box center [741, 385] width 1482 height 771
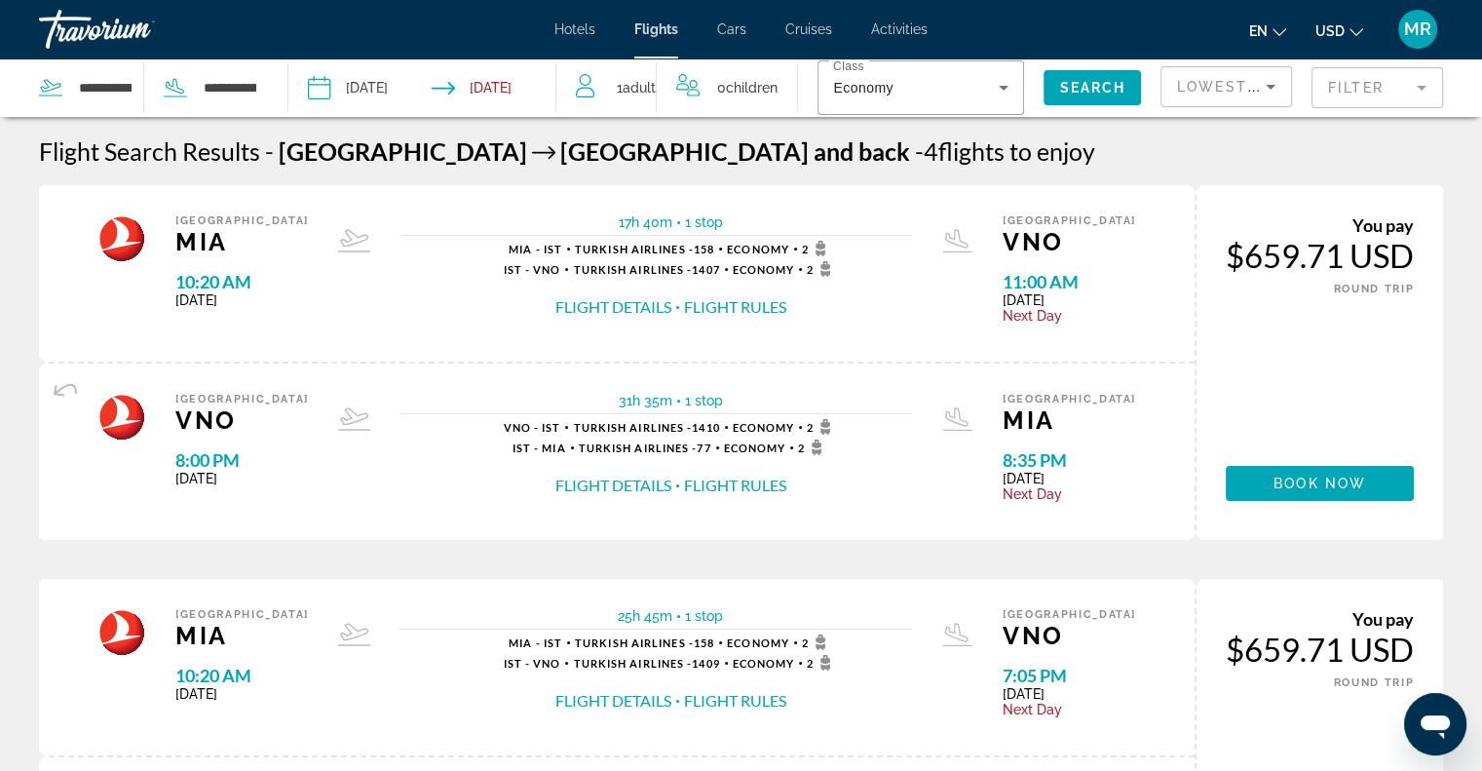
click at [641, 481] on button "Flight Details" at bounding box center [614, 485] width 116 height 21
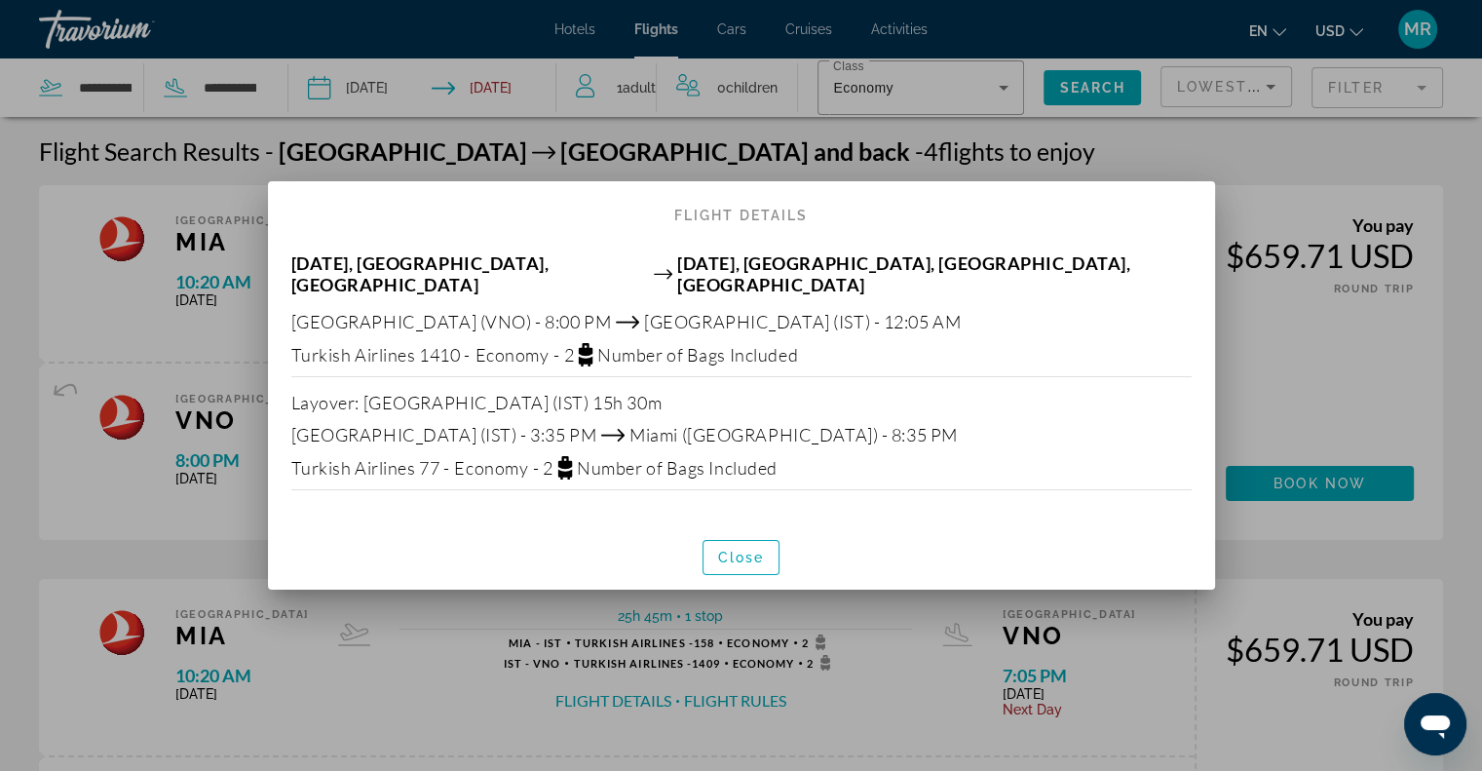
click at [916, 156] on div at bounding box center [741, 385] width 1482 height 771
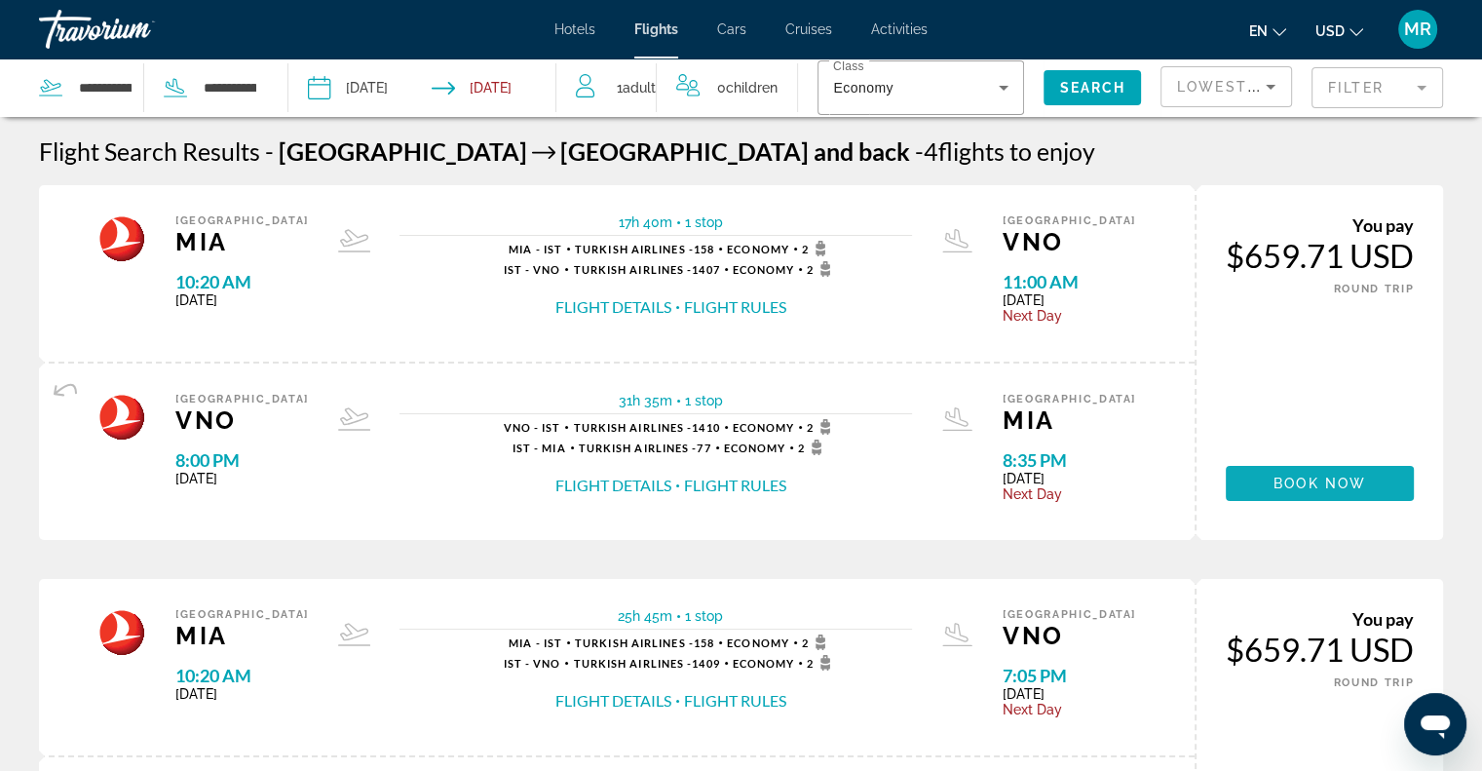
click at [1266, 485] on span "Main content" at bounding box center [1320, 483] width 188 height 47
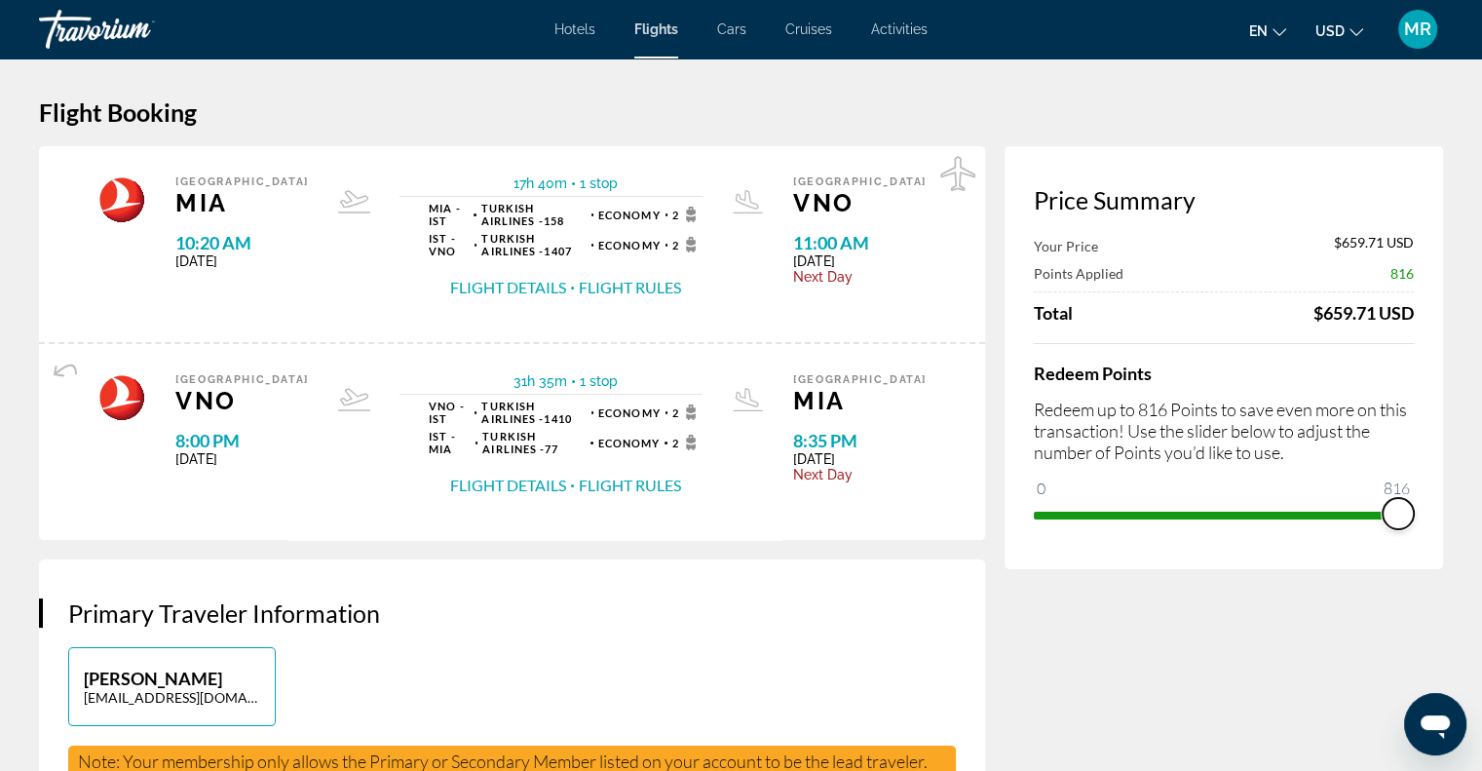
drag, startPoint x: 1046, startPoint y: 482, endPoint x: 1435, endPoint y: 582, distance: 401.4
drag, startPoint x: 1390, startPoint y: 537, endPoint x: 1019, endPoint y: 512, distance: 372.2
click at [1019, 512] on div "Price Summary Your Price $651.55 USD Taxes and Fees $55.36 USD Total $706.91 US…" at bounding box center [1224, 359] width 439 height 426
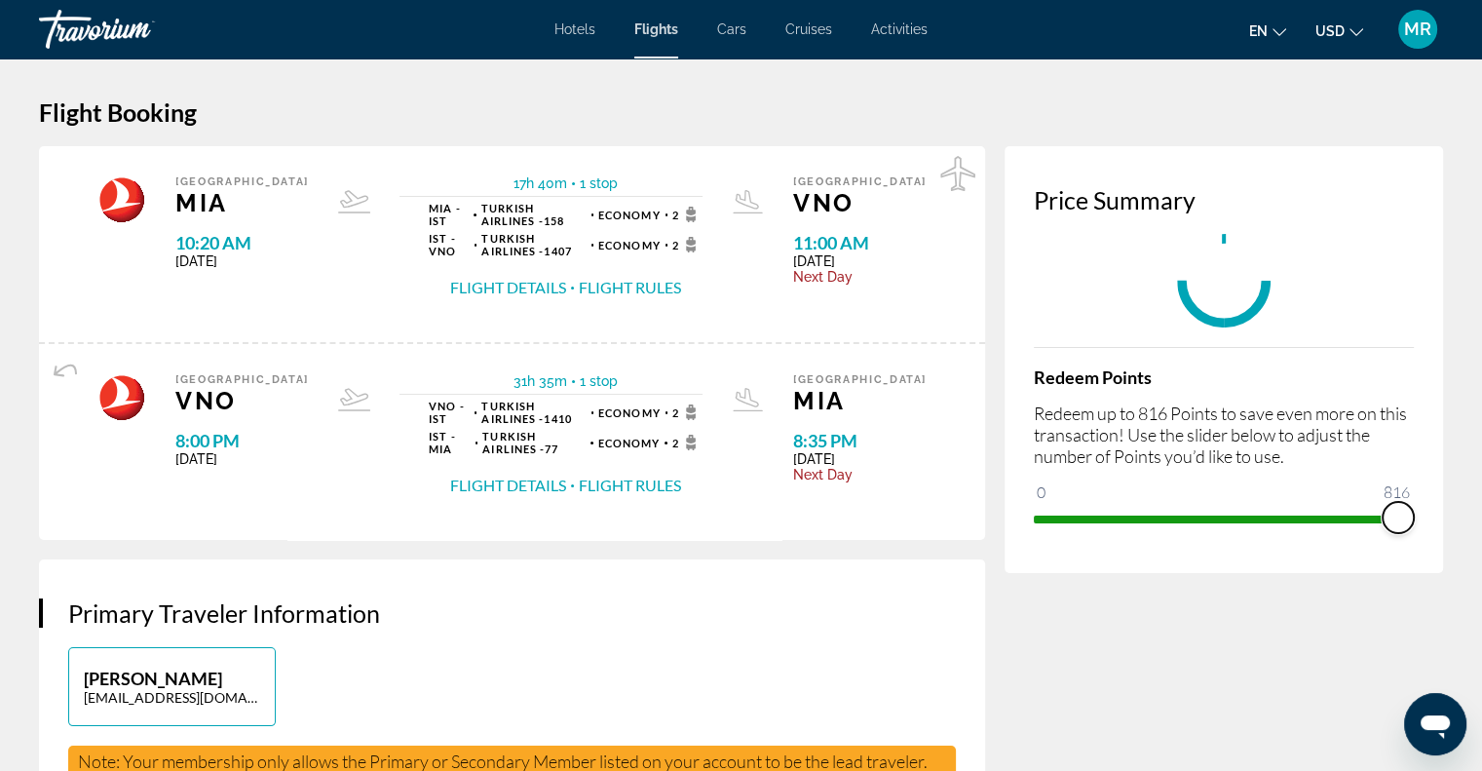
drag, startPoint x: 1047, startPoint y: 518, endPoint x: 1455, endPoint y: 596, distance: 415.8
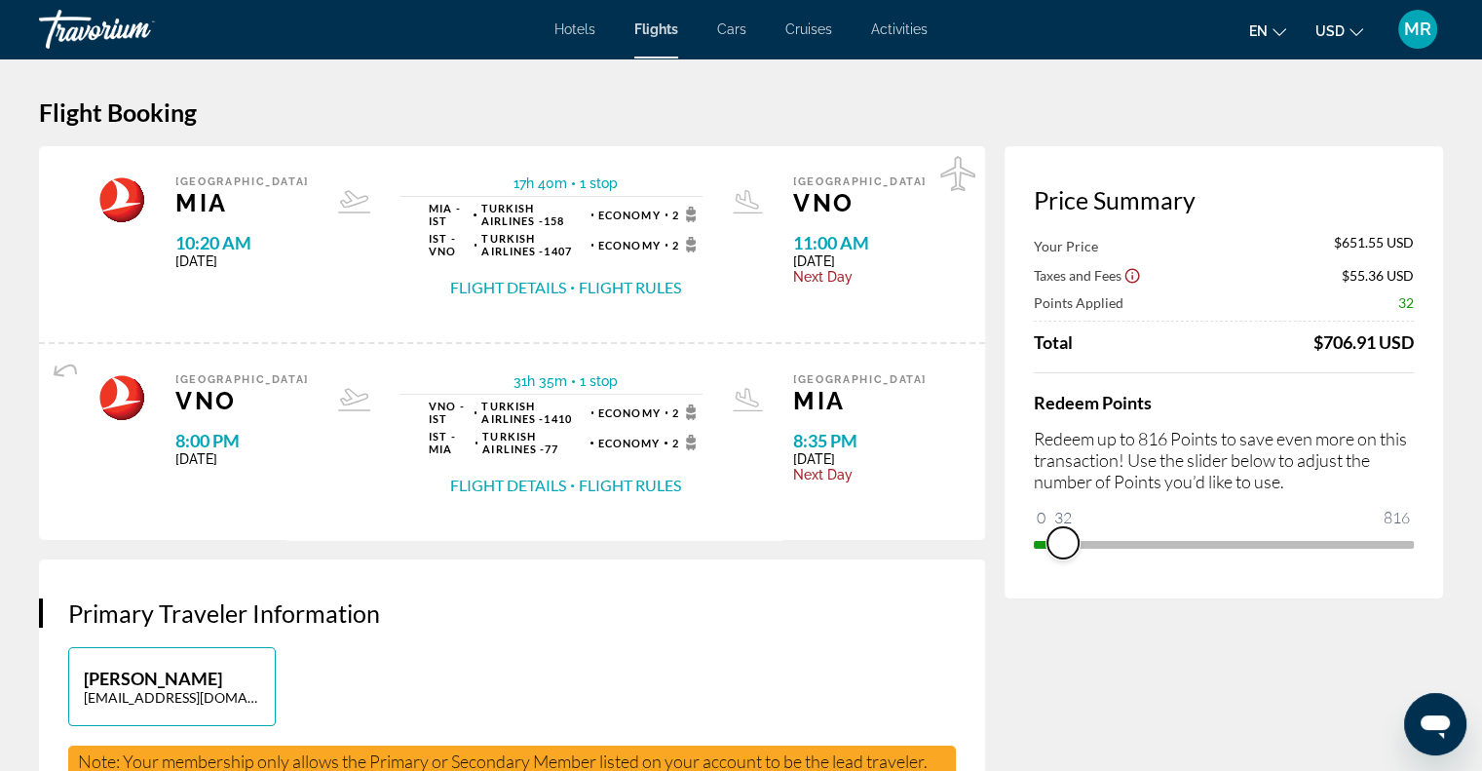
drag, startPoint x: 1392, startPoint y: 532, endPoint x: 1006, endPoint y: 518, distance: 386.3
click at [1006, 518] on div "Price Summary Your Price $651.55 USD Taxes and Fees $55.36 USD Points Applied 3…" at bounding box center [1224, 372] width 439 height 452
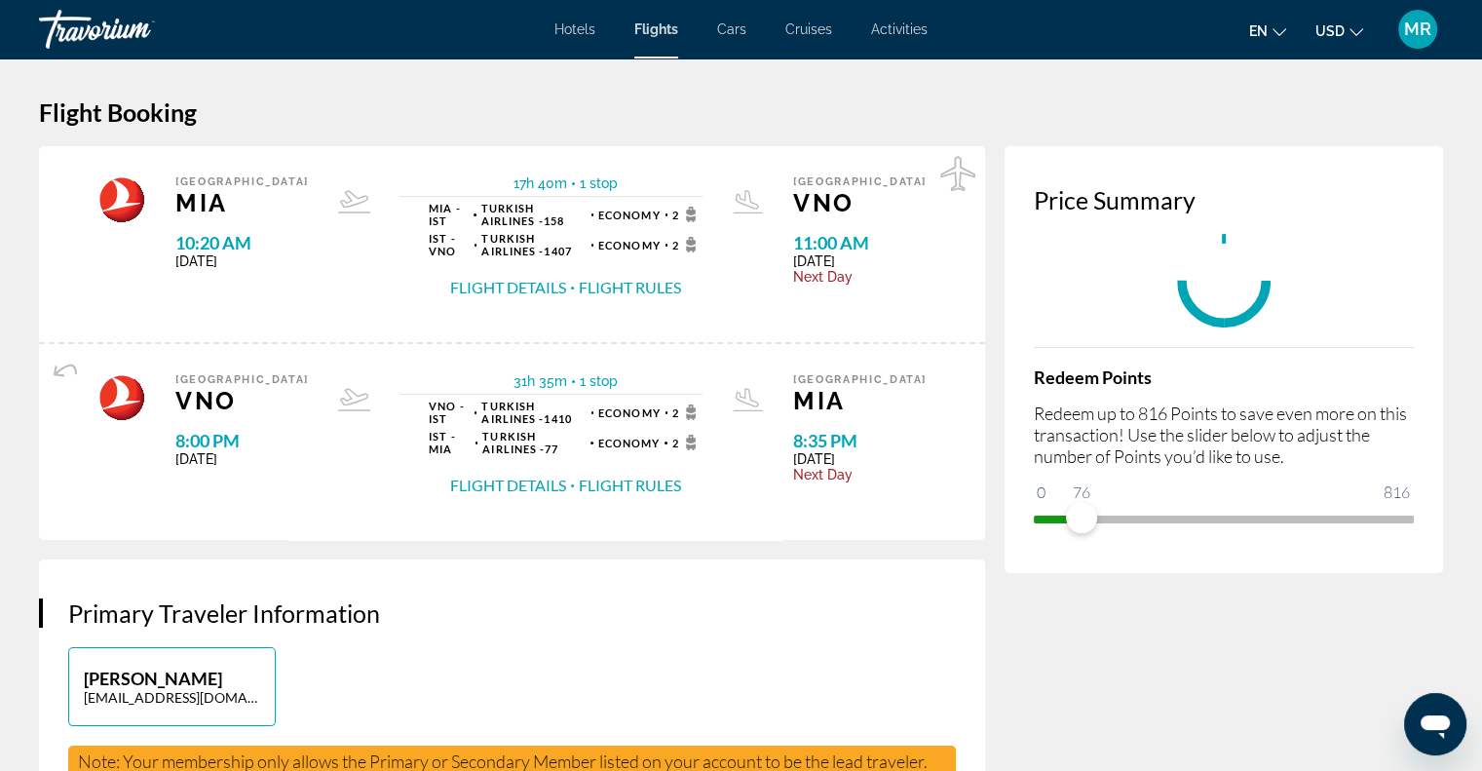
drag, startPoint x: 1088, startPoint y: 519, endPoint x: 1141, endPoint y: 548, distance: 61.1
click at [1141, 548] on div "Price Summary Redeem Points Redeem up to 816 Points to save even more on this t…" at bounding box center [1224, 359] width 439 height 427
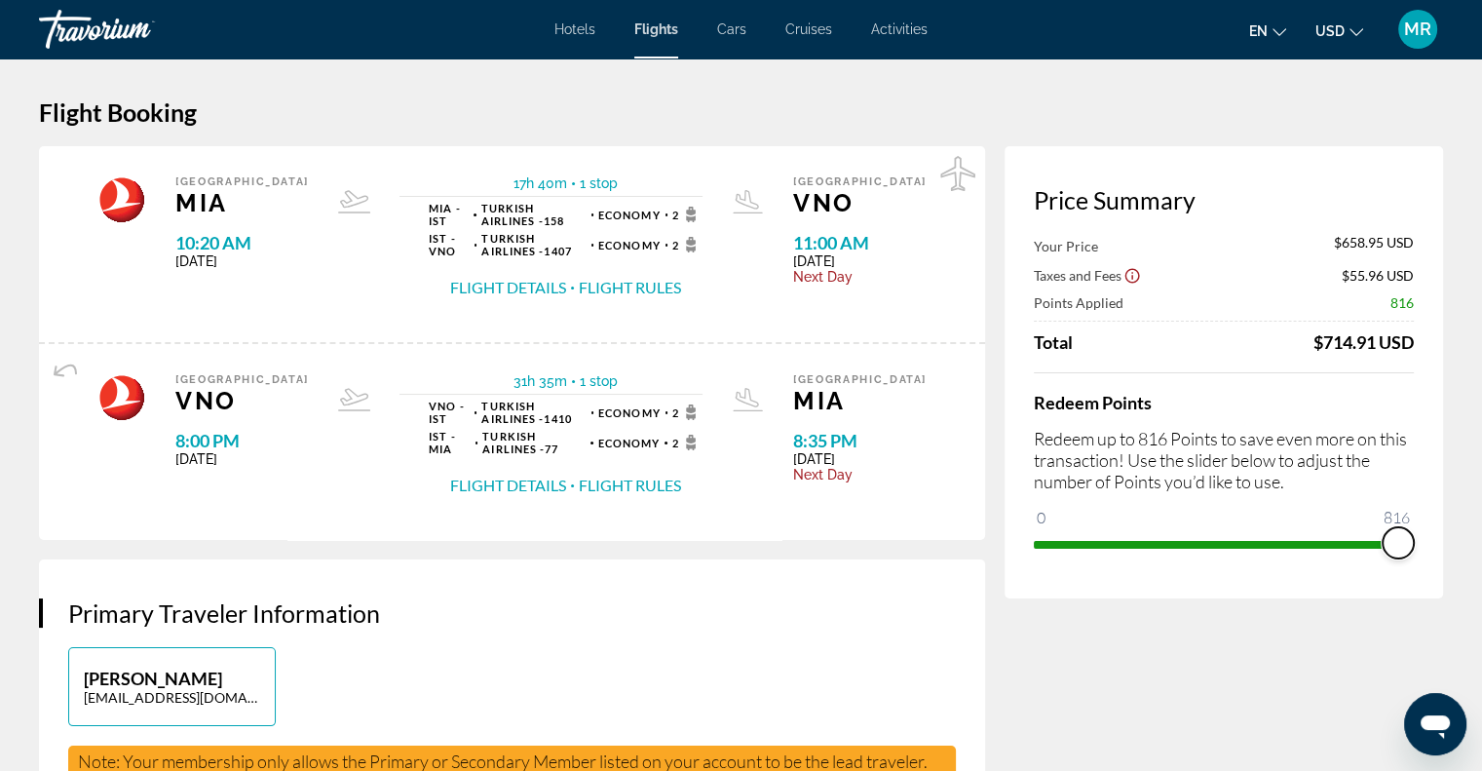
drag, startPoint x: 1049, startPoint y: 483, endPoint x: 1470, endPoint y: 531, distance: 423.8
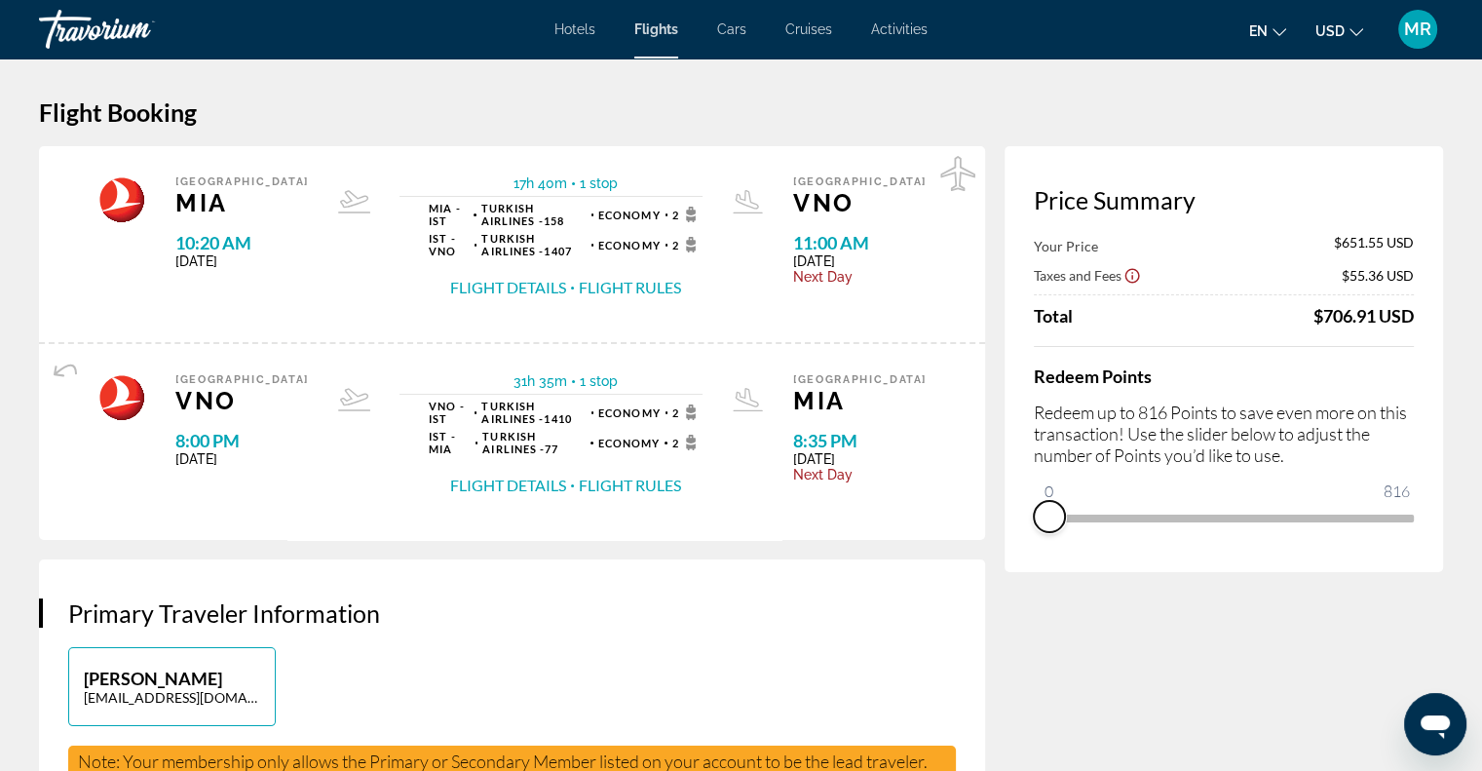
drag, startPoint x: 1403, startPoint y: 547, endPoint x: 995, endPoint y: 488, distance: 411.6
drag, startPoint x: 1051, startPoint y: 485, endPoint x: 1463, endPoint y: 595, distance: 426.5
drag, startPoint x: 1388, startPoint y: 529, endPoint x: 979, endPoint y: 446, distance: 417.7
